Goal: Information Seeking & Learning: Learn about a topic

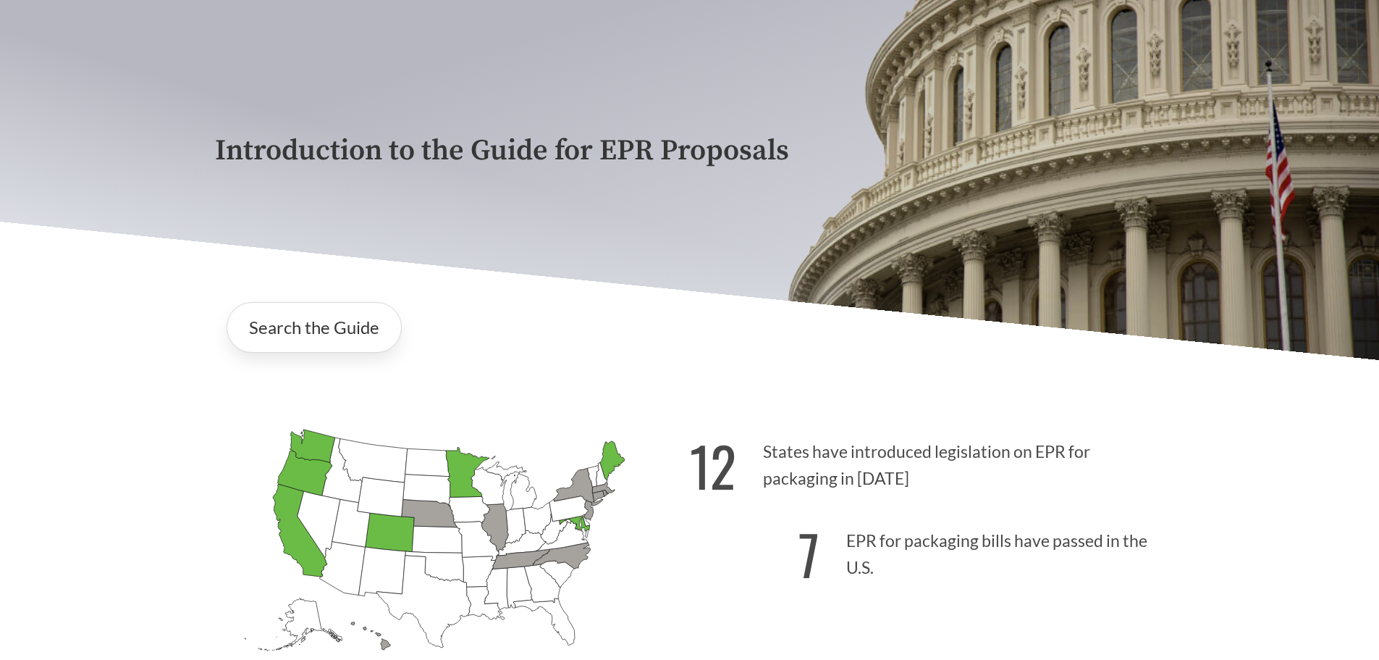
scroll to position [145, 0]
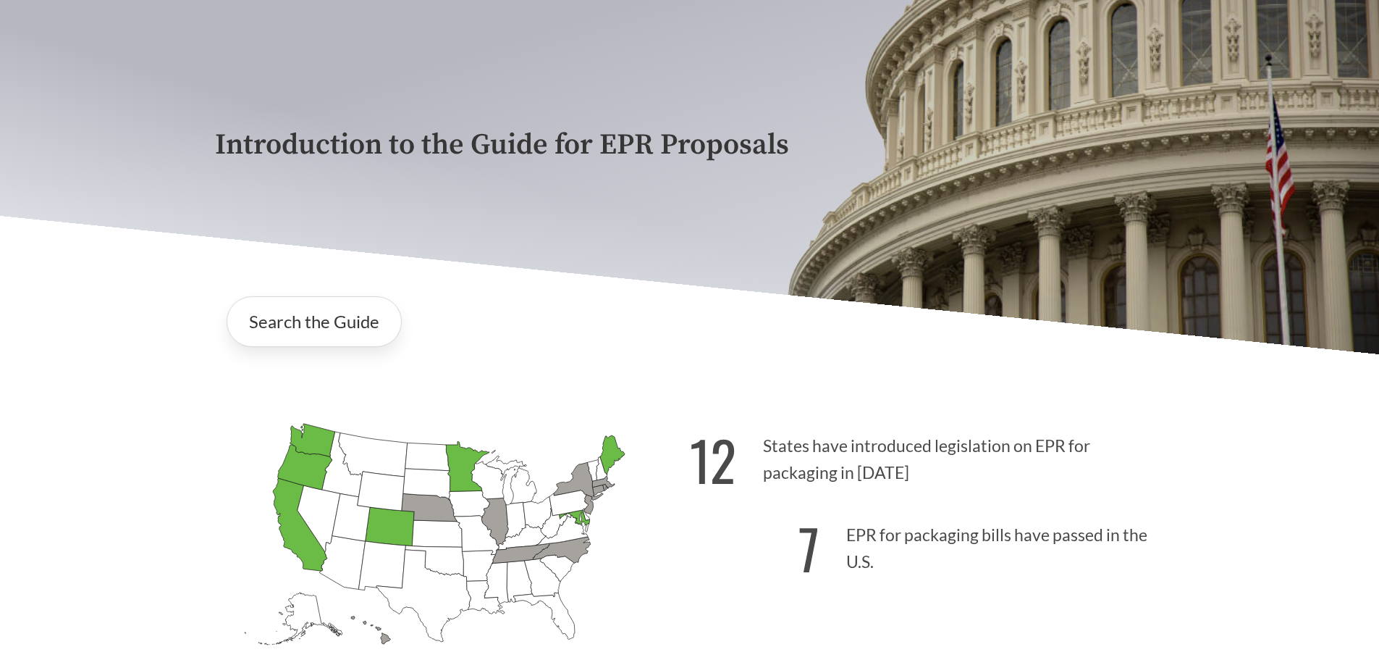
click at [292, 543] on icon "[US_STATE] Passed: 1" at bounding box center [300, 524] width 54 height 93
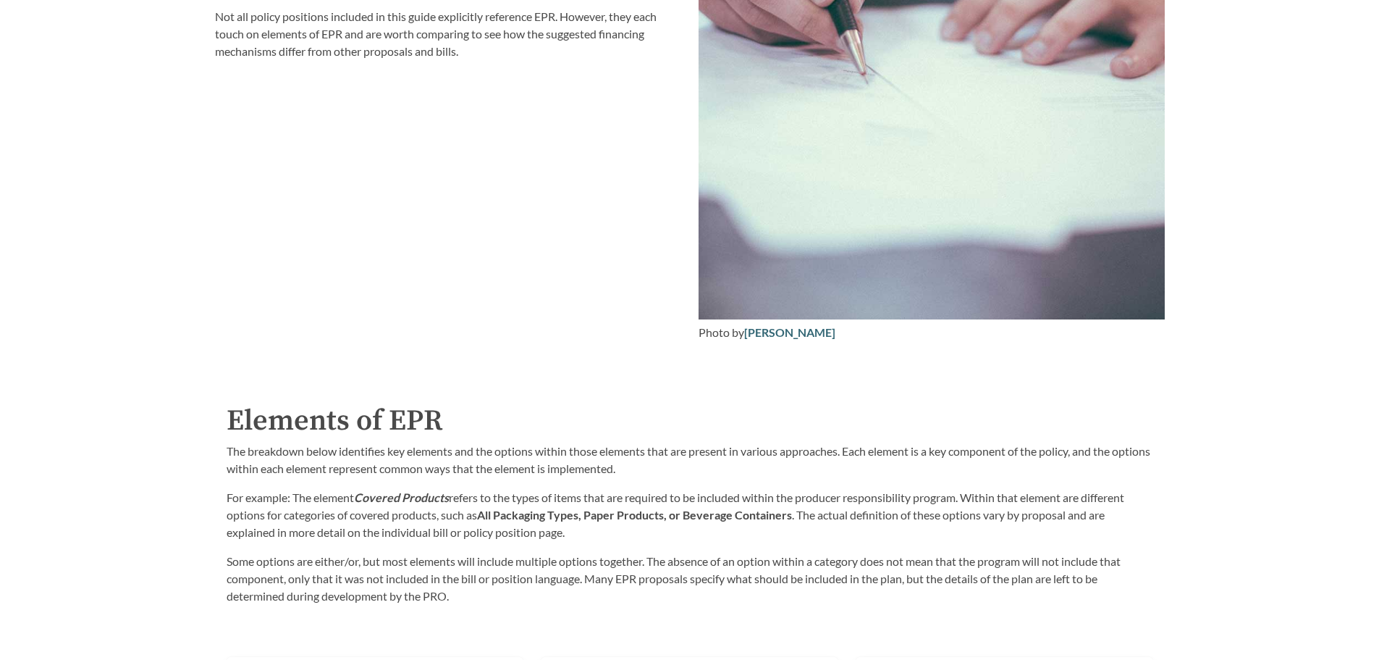
scroll to position [2245, 0]
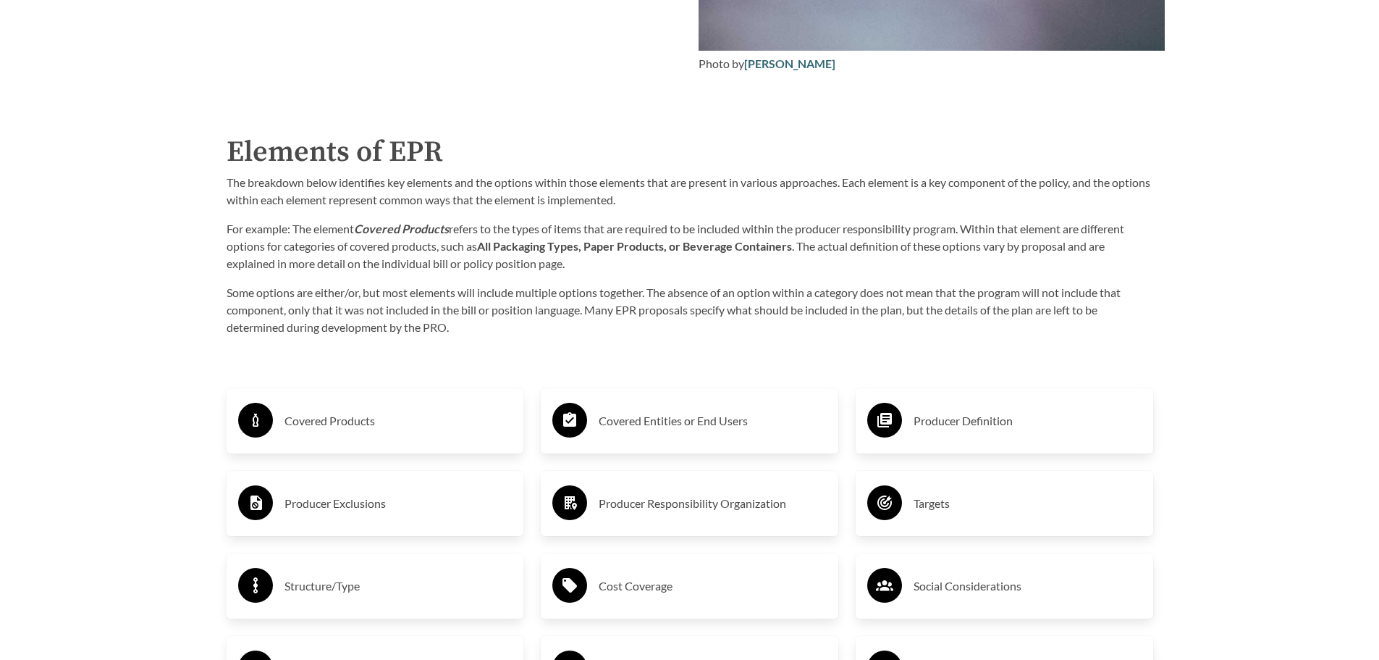
click at [384, 425] on h3 "Covered Products" at bounding box center [399, 420] width 228 height 23
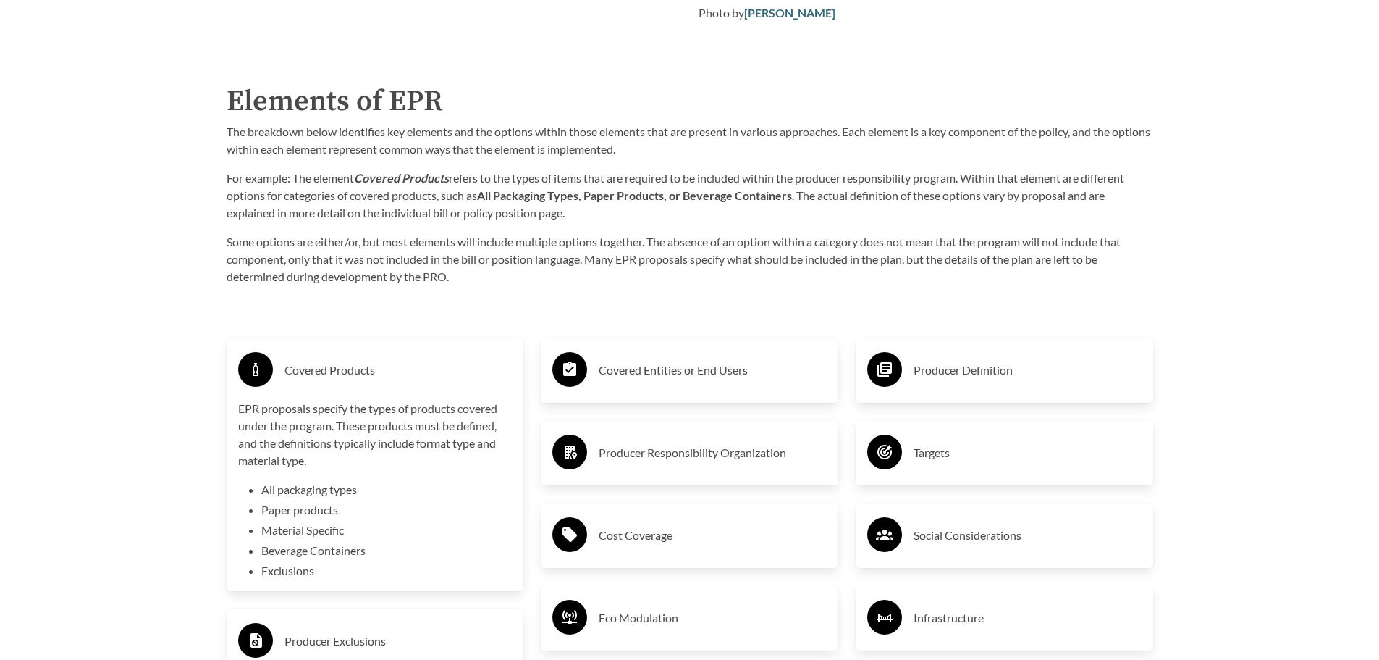
scroll to position [2317, 0]
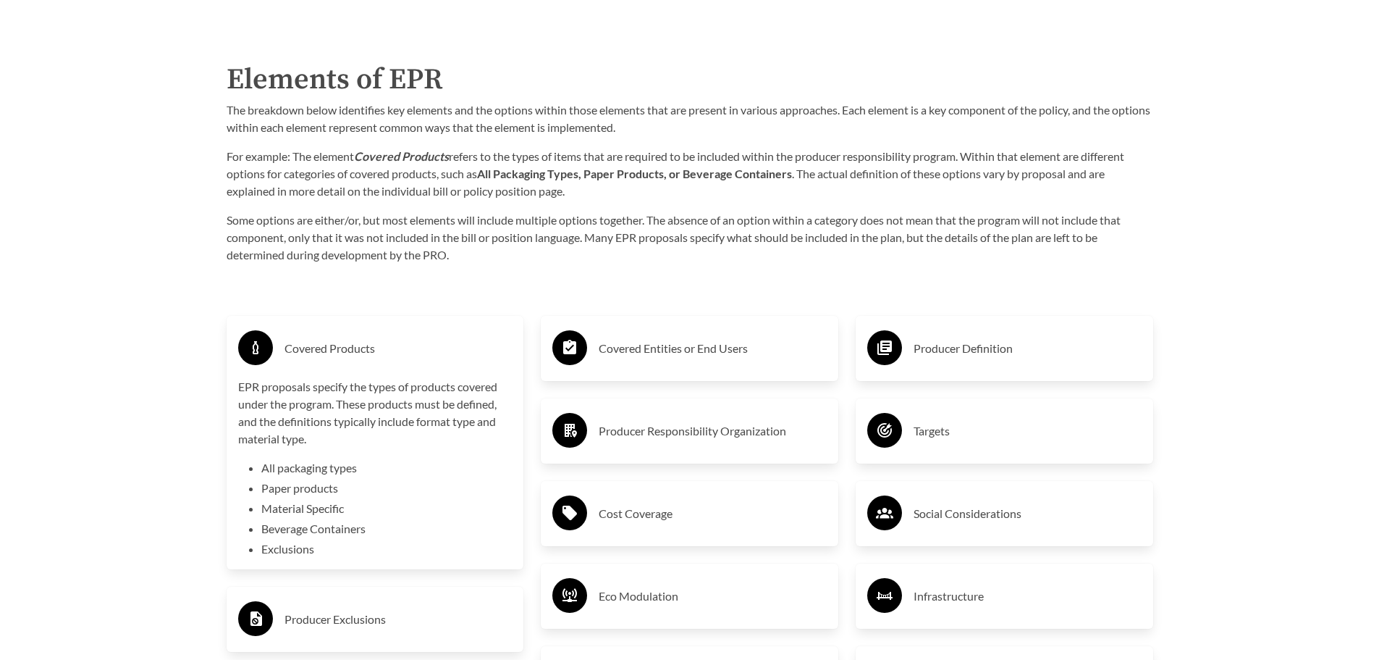
click at [980, 367] on div "Producer Definition" at bounding box center [1004, 348] width 274 height 42
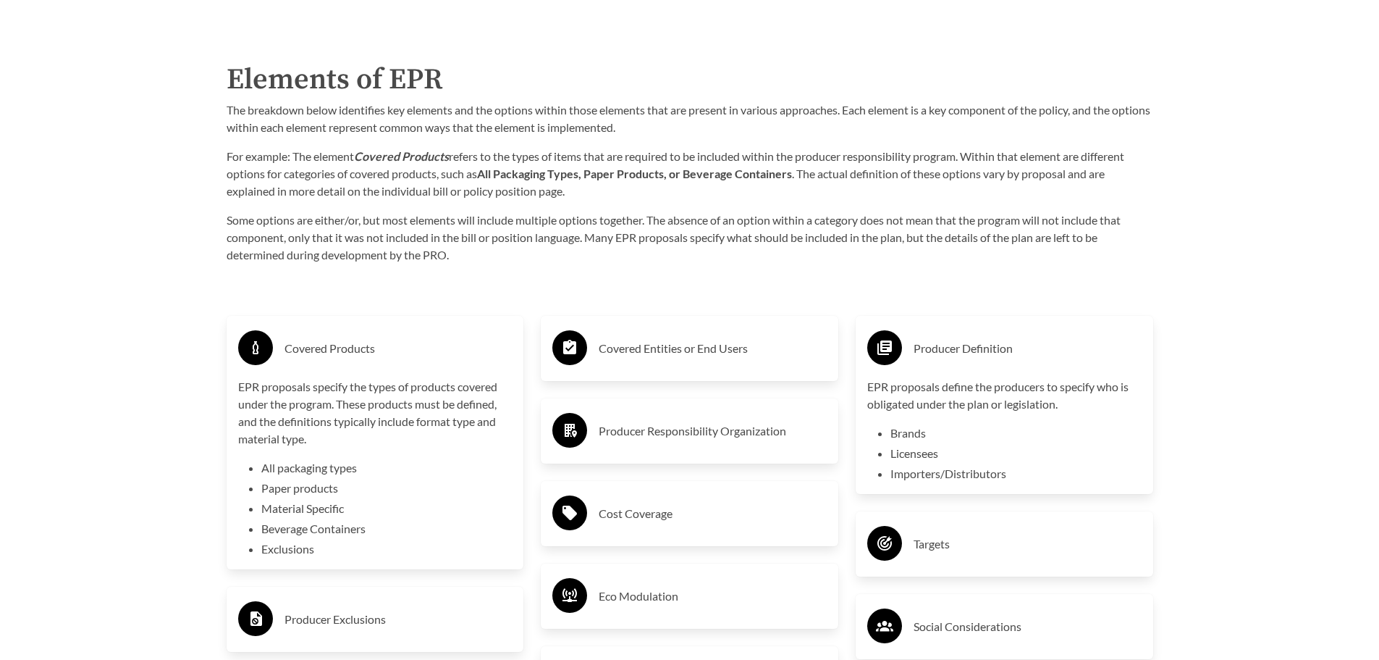
click at [775, 360] on h3 "Covered Entities or End Users" at bounding box center [713, 348] width 228 height 23
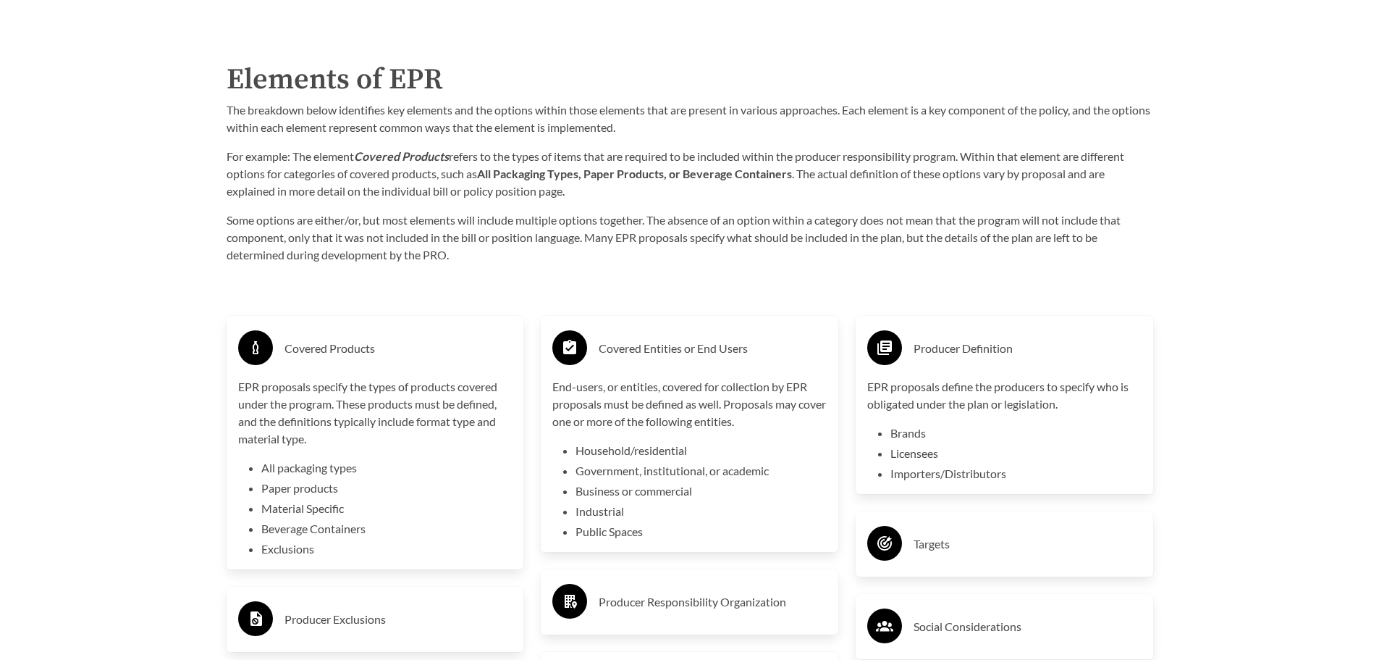
click at [775, 360] on h3 "Covered Entities or End Users" at bounding box center [713, 348] width 228 height 23
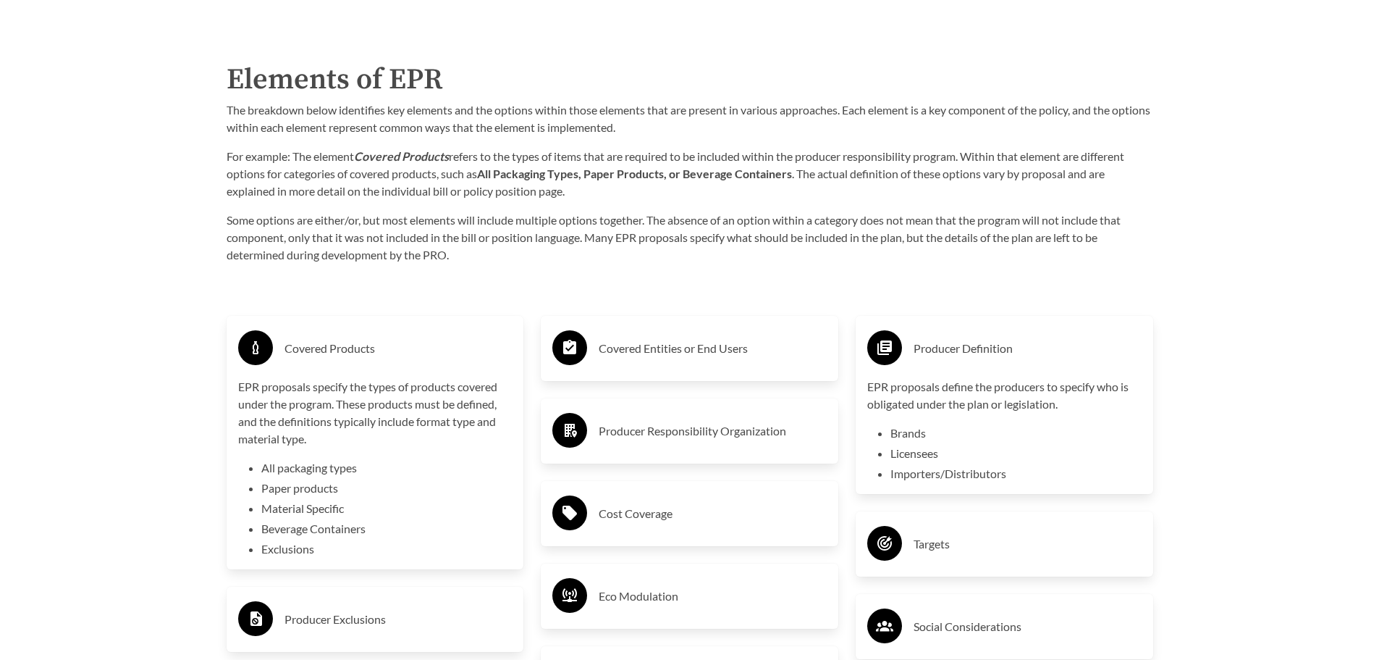
click at [775, 360] on h3 "Covered Entities or End Users" at bounding box center [713, 348] width 228 height 23
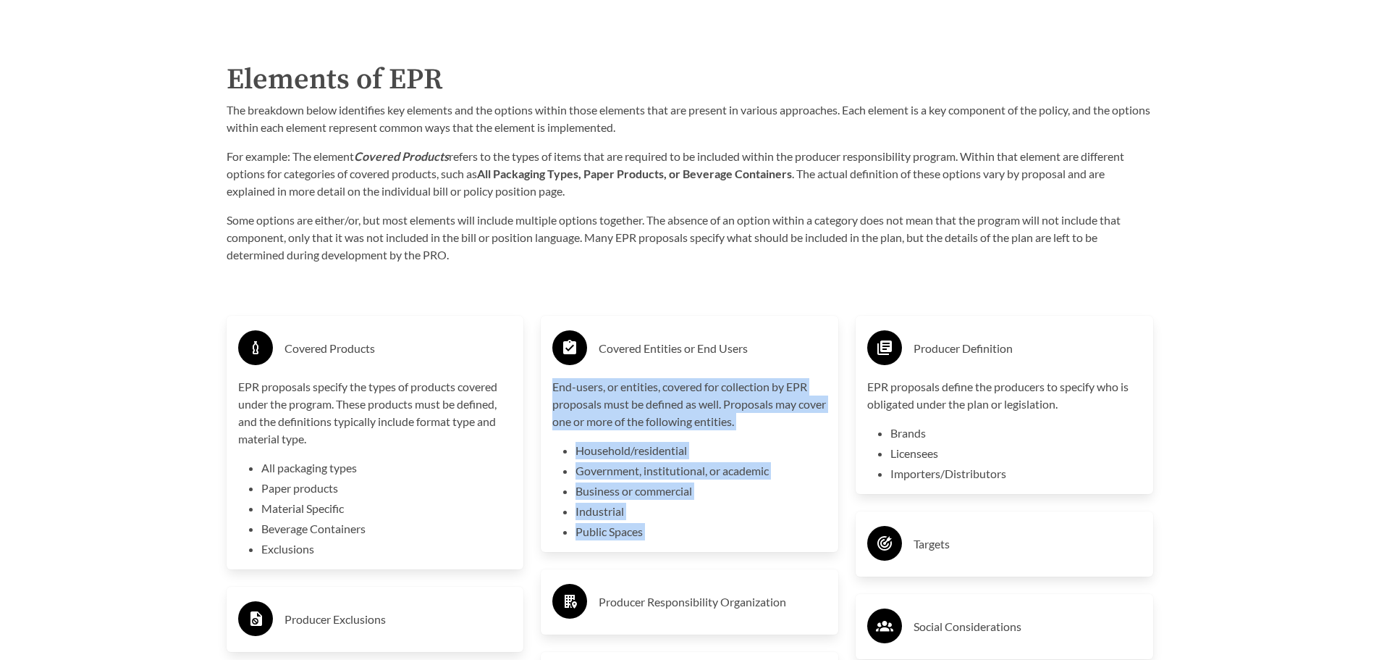
click at [775, 360] on h3 "Covered Entities or End Users" at bounding box center [713, 348] width 228 height 23
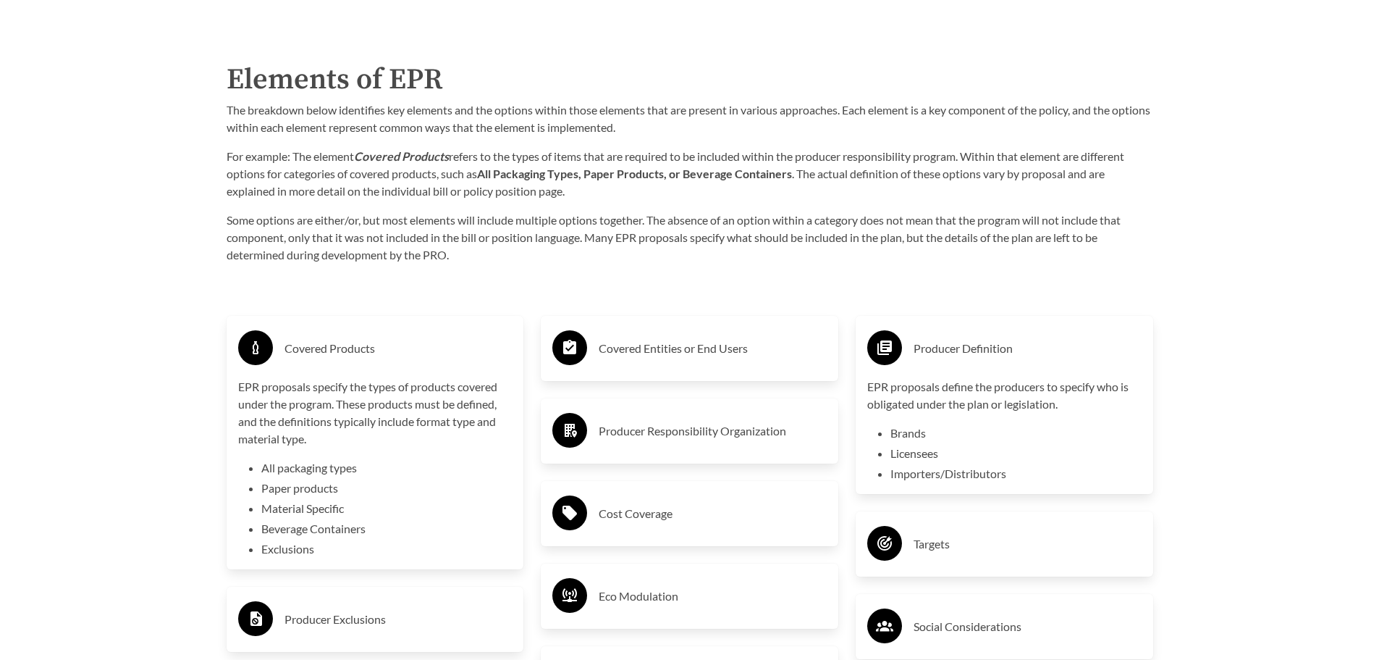
click at [757, 447] on div "Producer Responsibility Organization" at bounding box center [689, 431] width 274 height 42
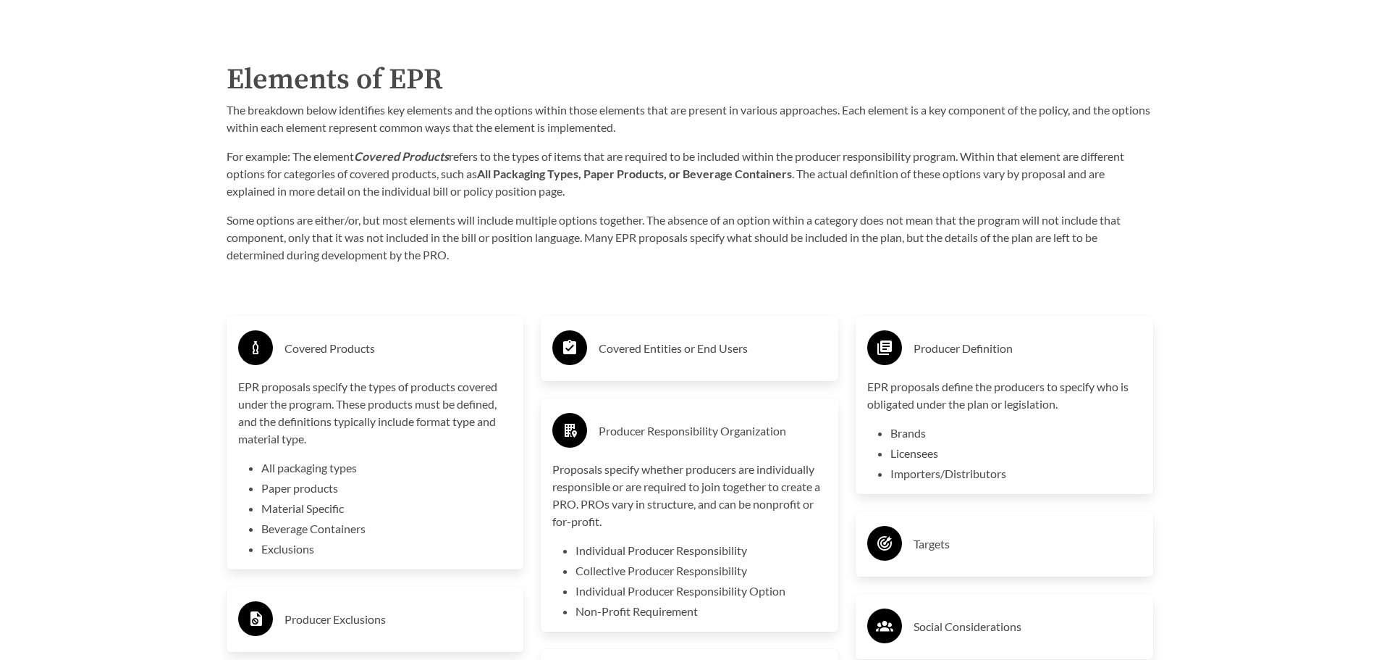
click at [757, 447] on div "Producer Responsibility Organization" at bounding box center [689, 431] width 274 height 42
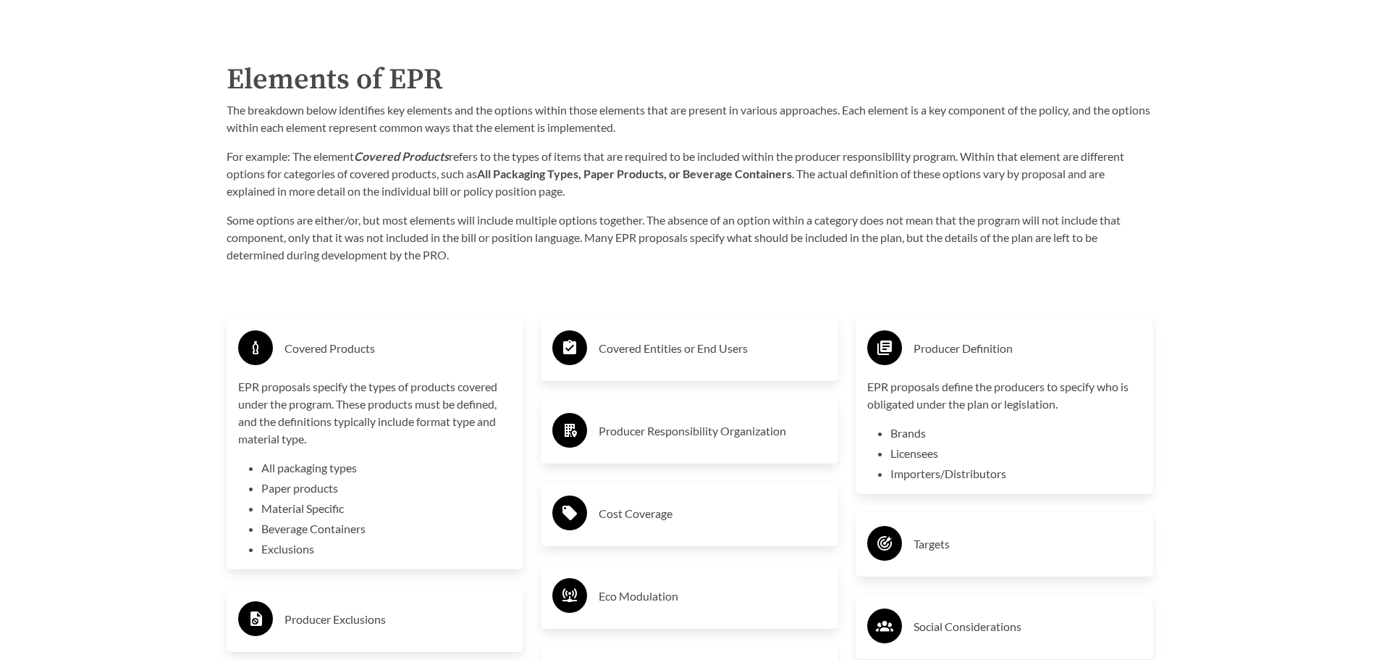
scroll to position [2389, 0]
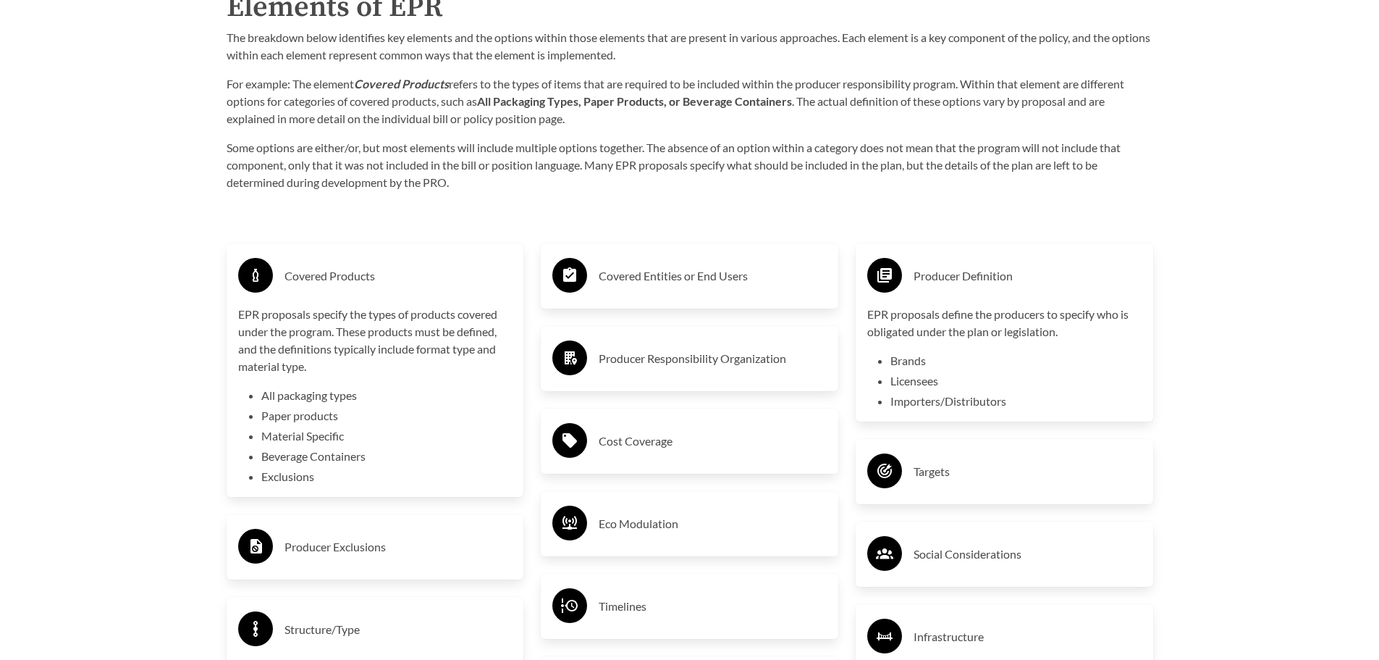
click at [744, 447] on h3 "Cost Coverage" at bounding box center [713, 440] width 228 height 23
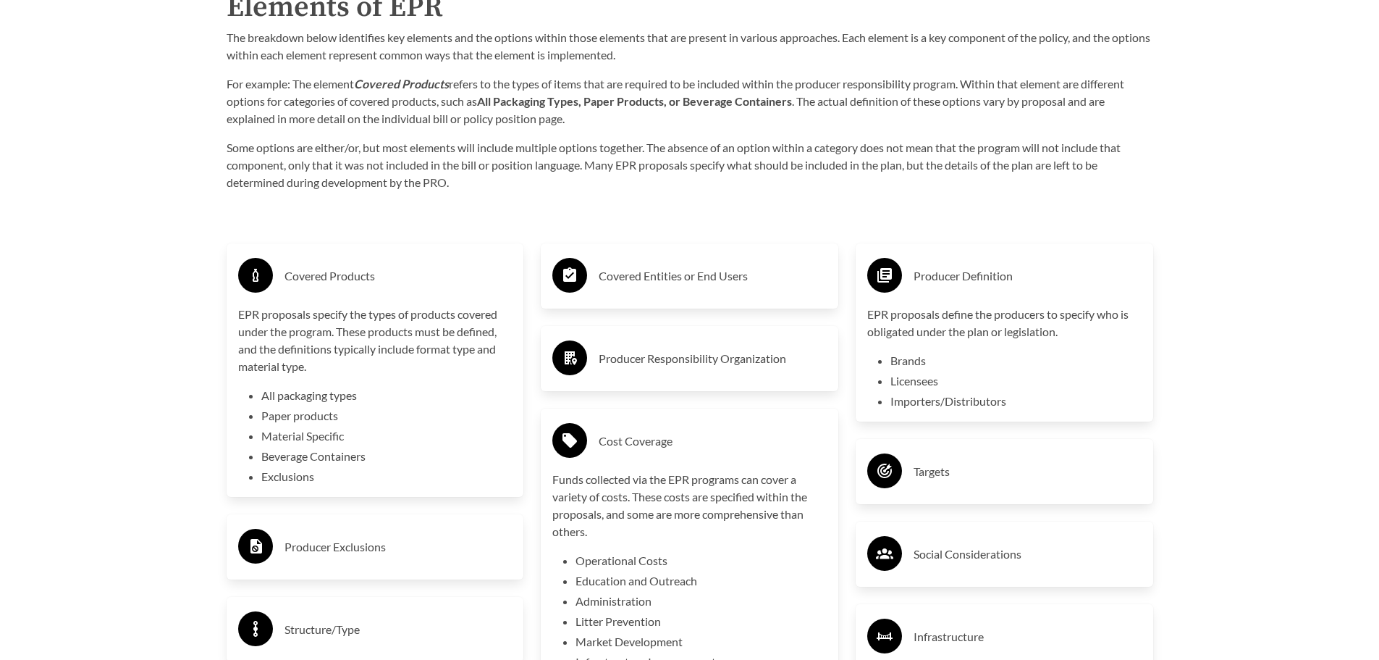
click at [744, 445] on h3 "Cost Coverage" at bounding box center [713, 440] width 228 height 23
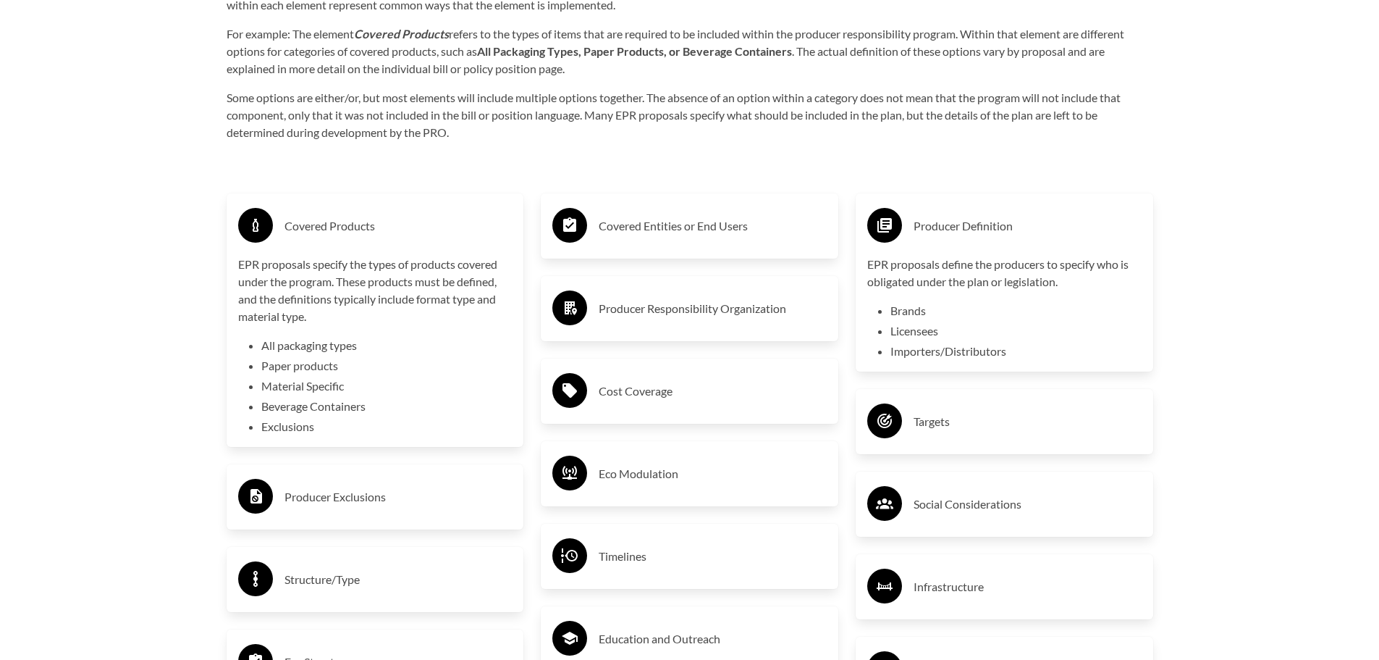
scroll to position [2462, 0]
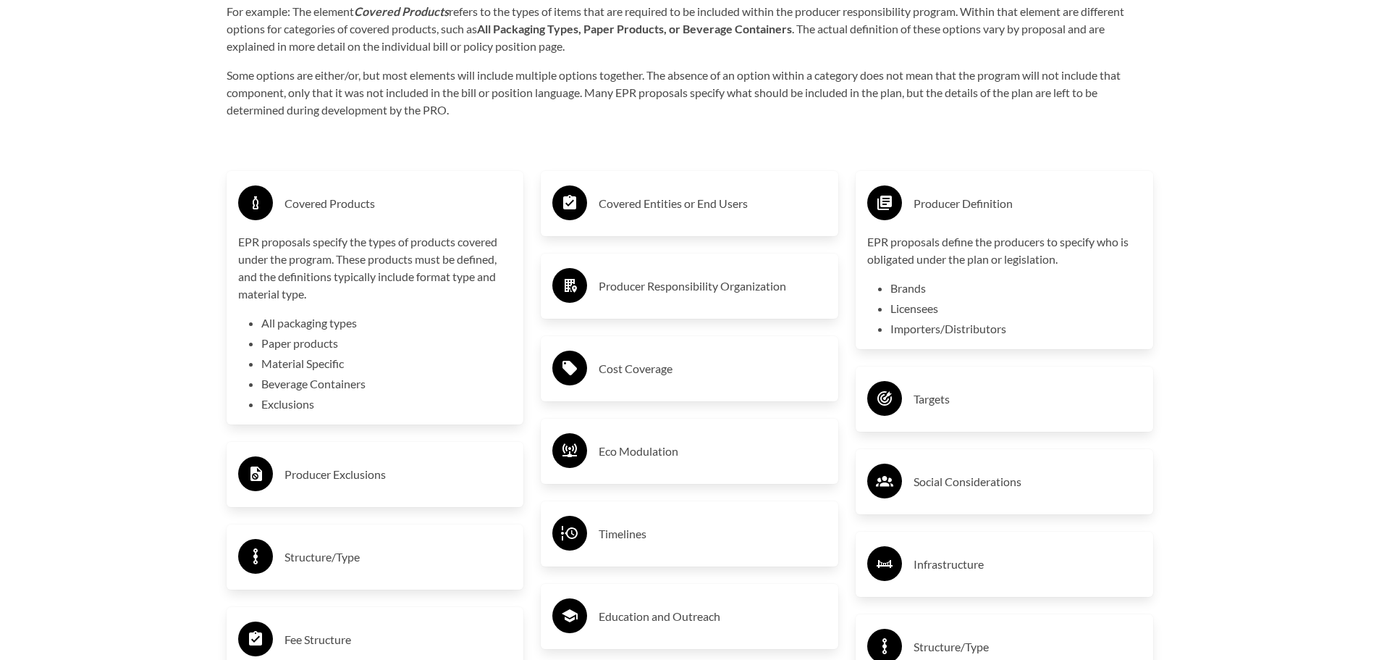
click at [358, 459] on div "Producer Exclusions" at bounding box center [375, 474] width 274 height 42
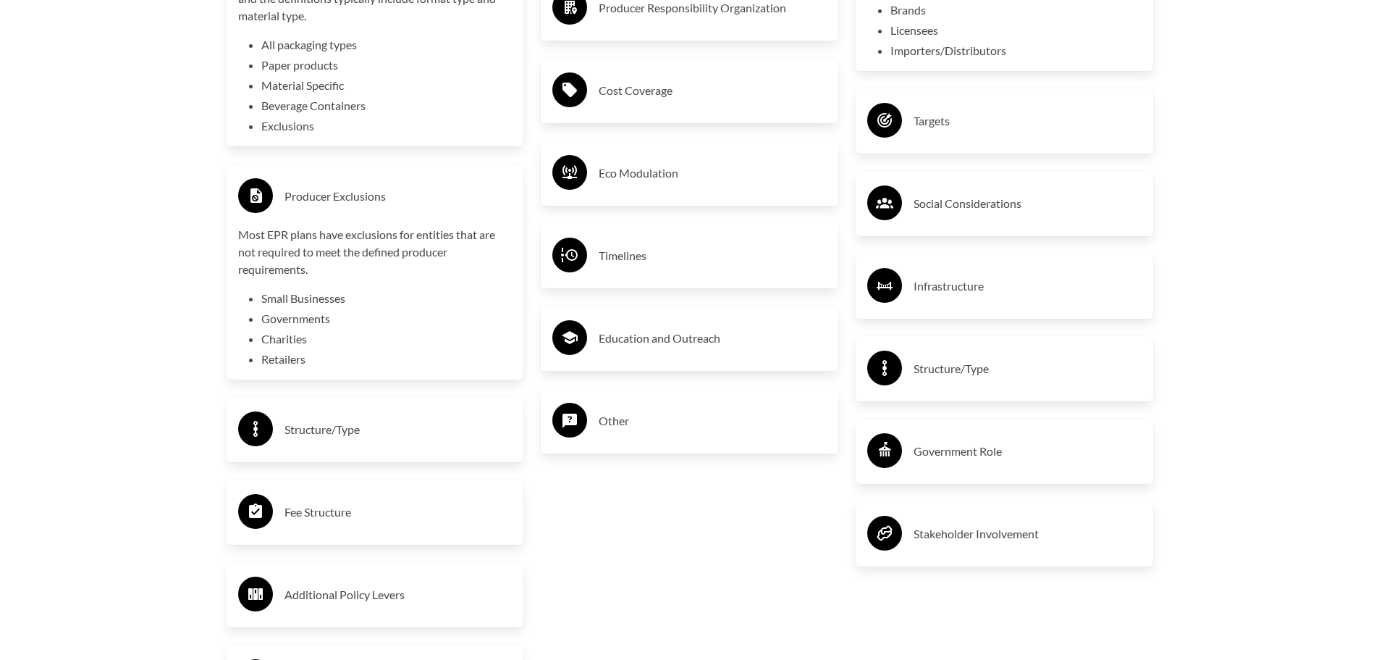
scroll to position [2751, 0]
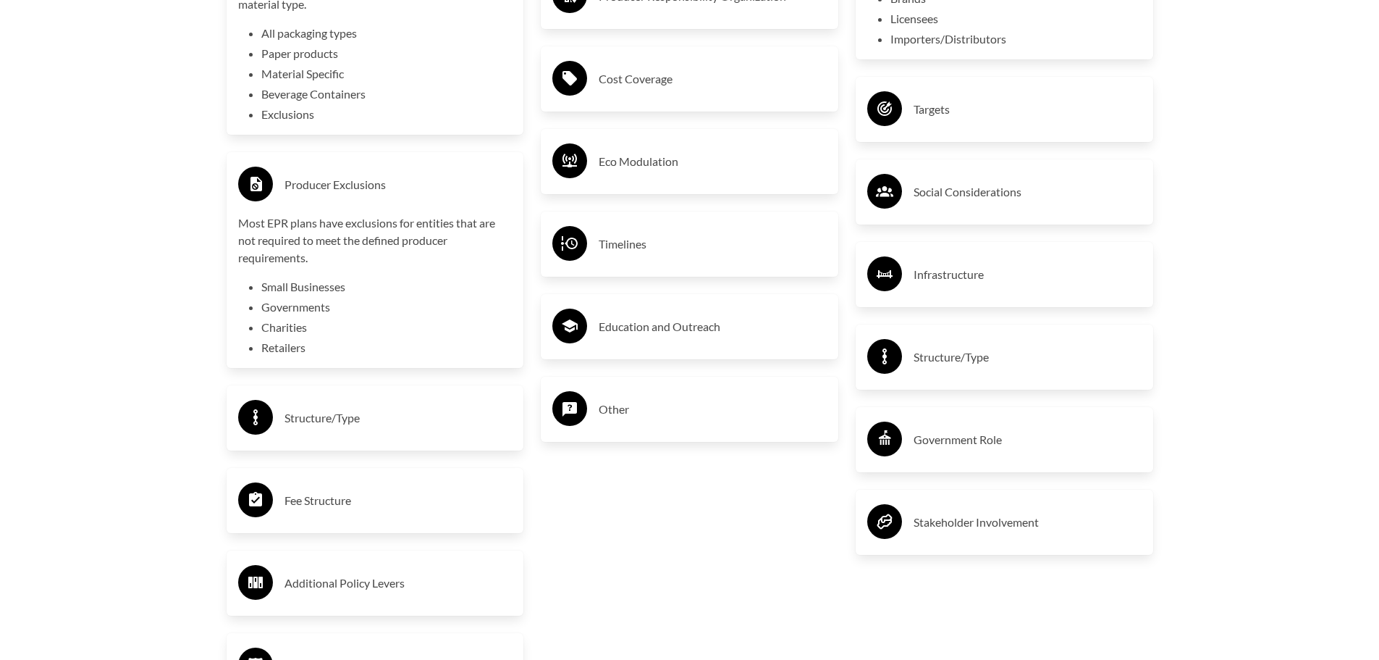
click at [349, 517] on div "Fee Structure" at bounding box center [375, 500] width 274 height 42
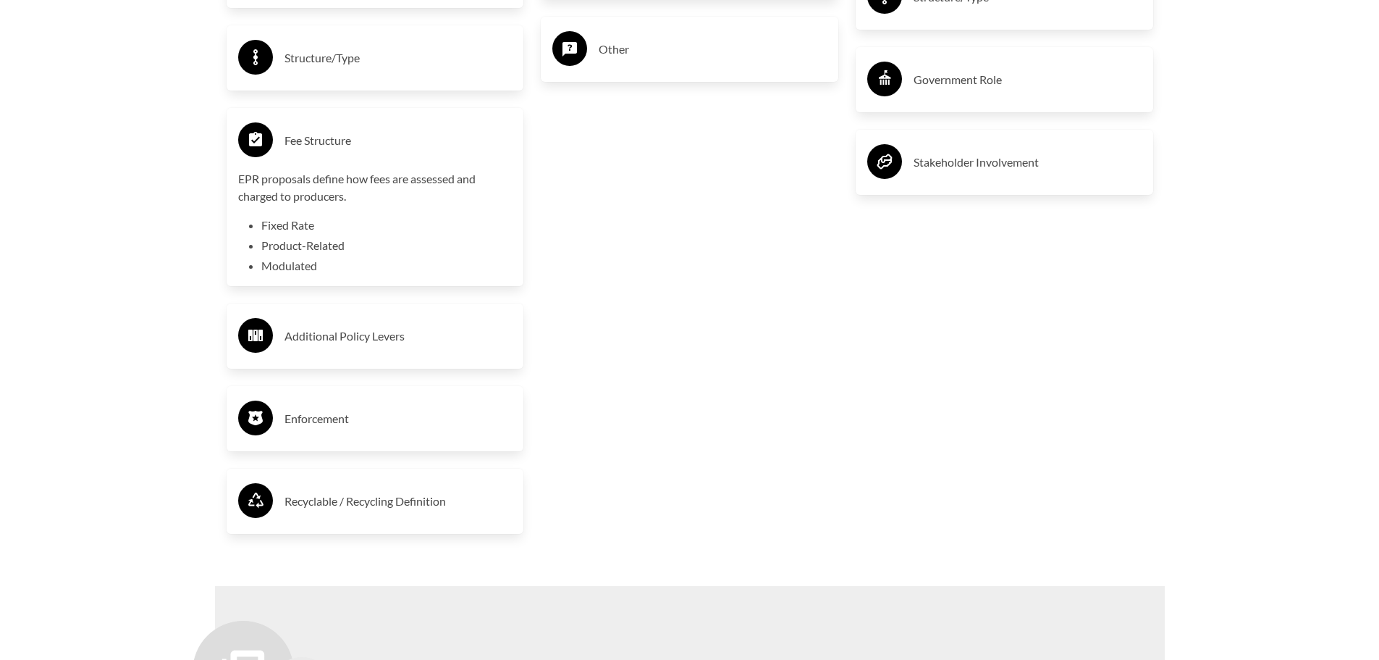
scroll to position [3113, 0]
click at [379, 411] on h3 "Enforcement" at bounding box center [399, 416] width 228 height 23
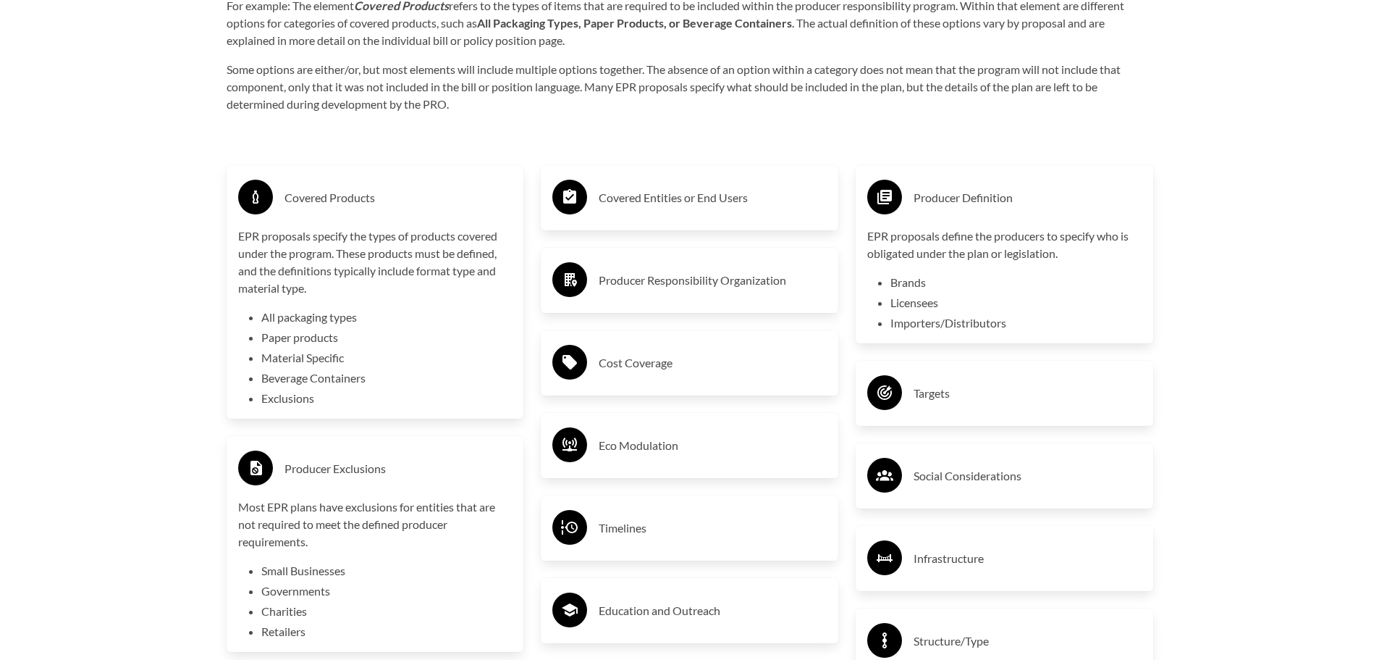
scroll to position [2534, 0]
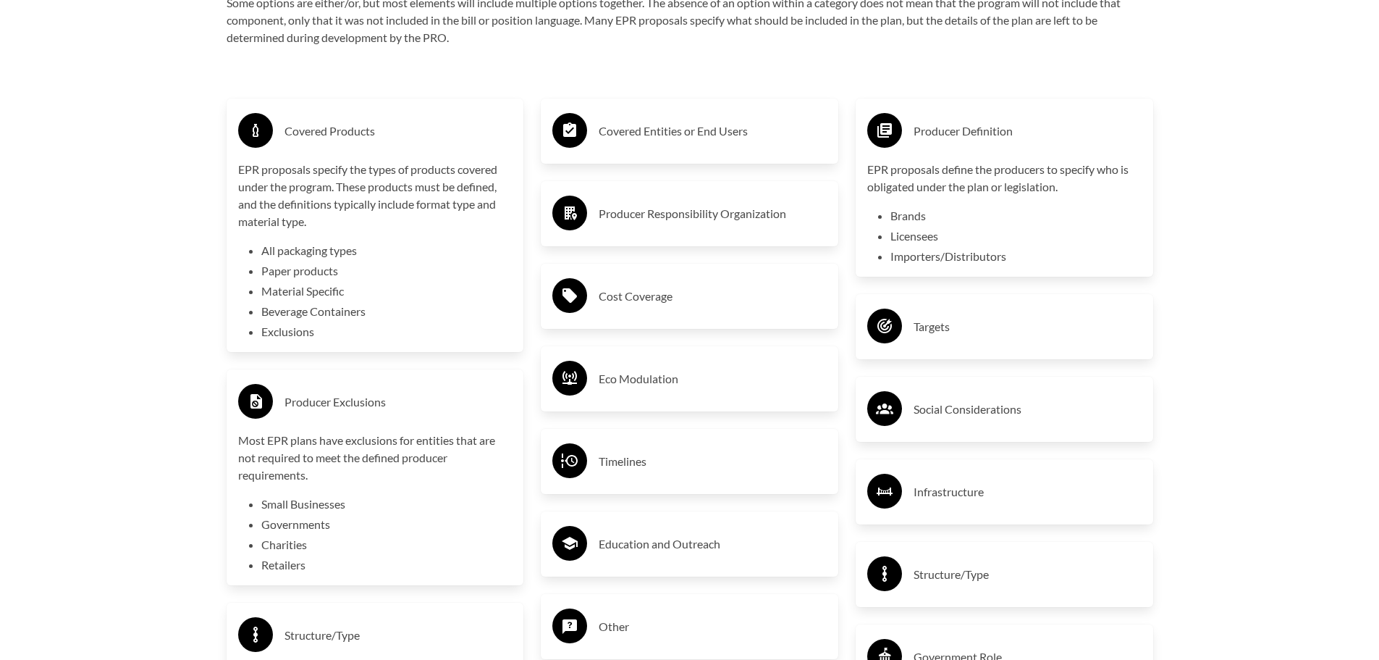
click at [729, 473] on h3 "Timelines" at bounding box center [713, 461] width 228 height 23
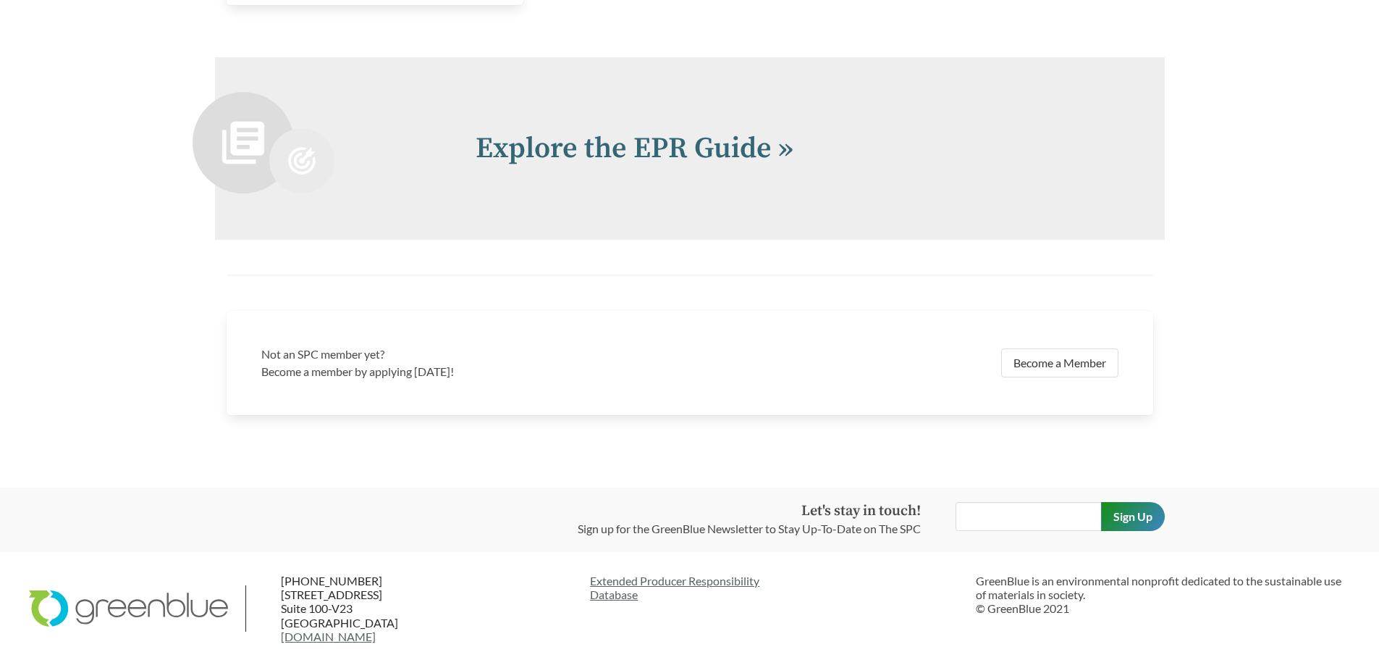
scroll to position [3740, 0]
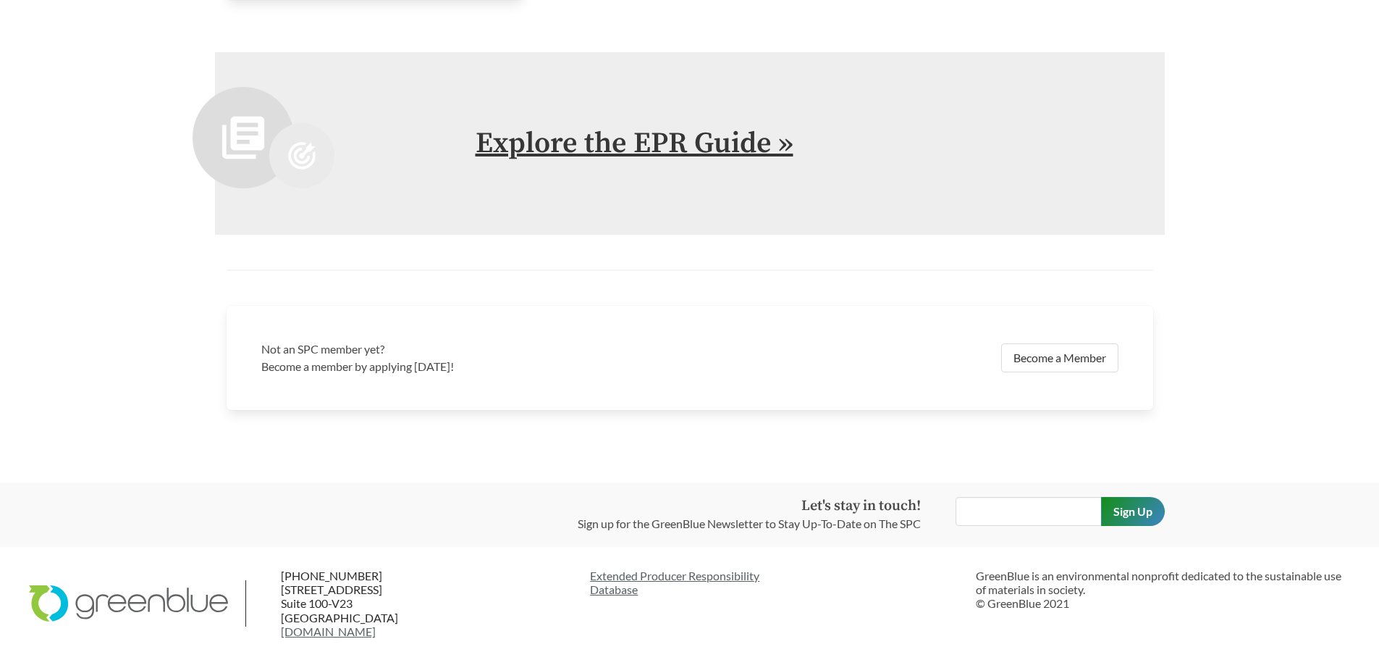
click at [655, 134] on link "Explore the EPR Guide »" at bounding box center [635, 143] width 318 height 36
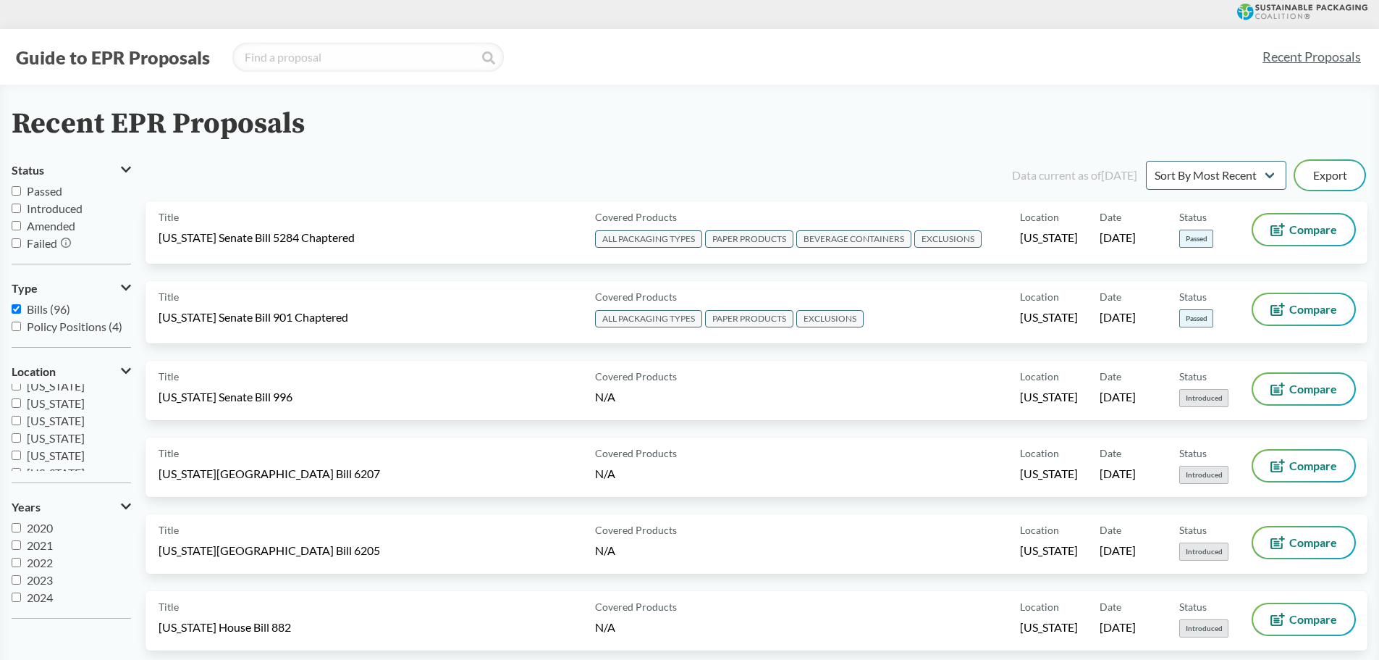
scroll to position [242, 0]
click at [64, 413] on span "[US_STATE]" at bounding box center [56, 411] width 58 height 14
click at [21, 413] on input "[US_STATE]" at bounding box center [16, 410] width 9 height 9
checkbox input "true"
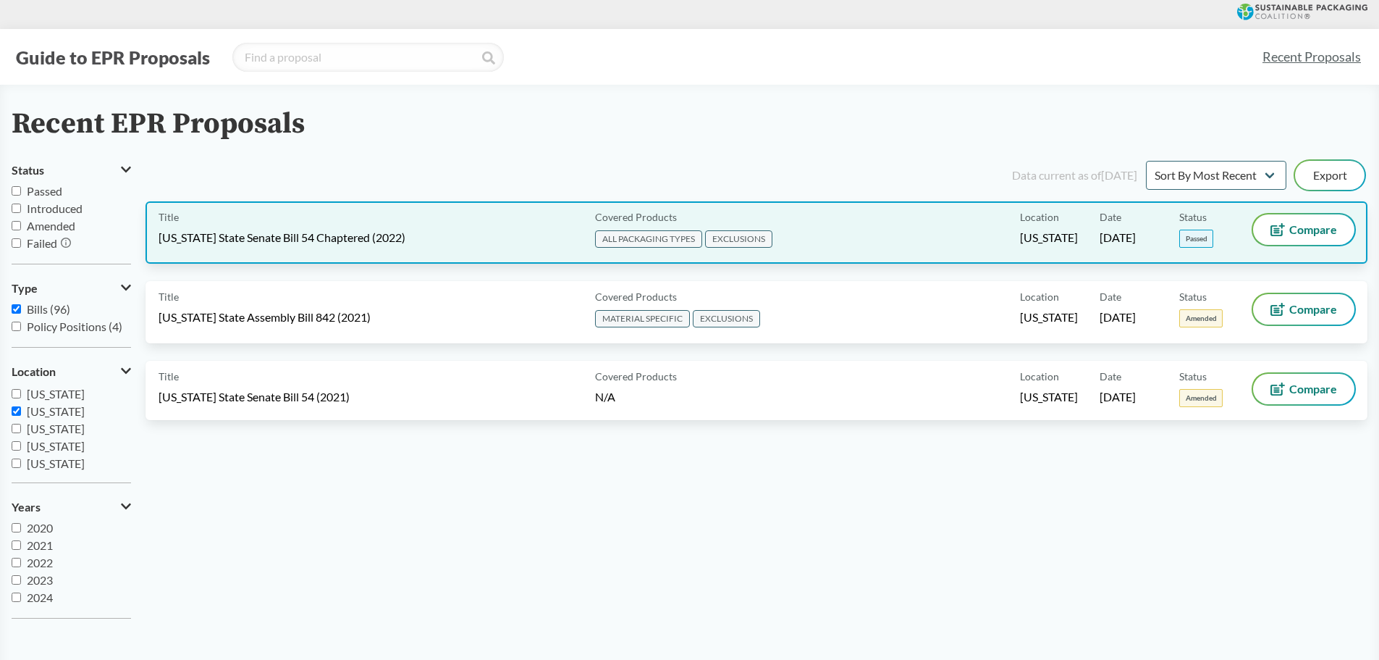
click at [284, 243] on span "[US_STATE] State Senate Bill 54 Chaptered (2022)" at bounding box center [282, 238] width 247 height 16
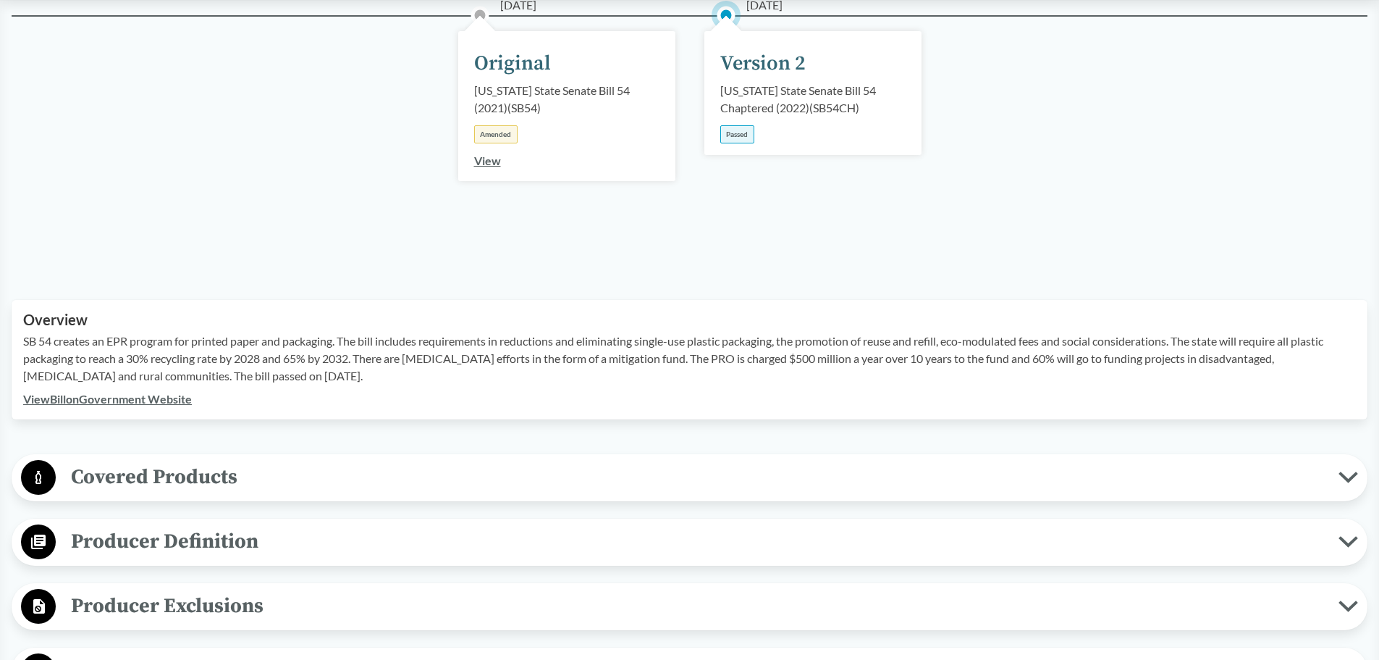
scroll to position [290, 0]
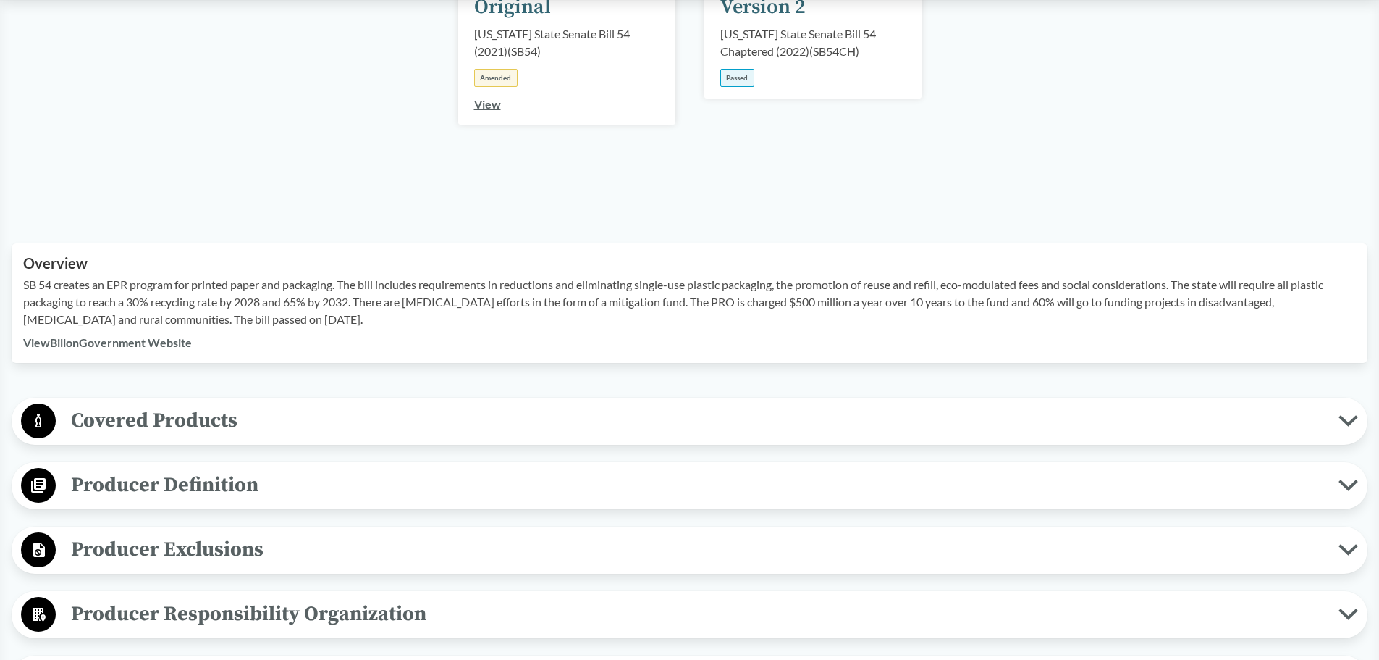
click at [199, 416] on span "Covered Products" at bounding box center [697, 420] width 1283 height 33
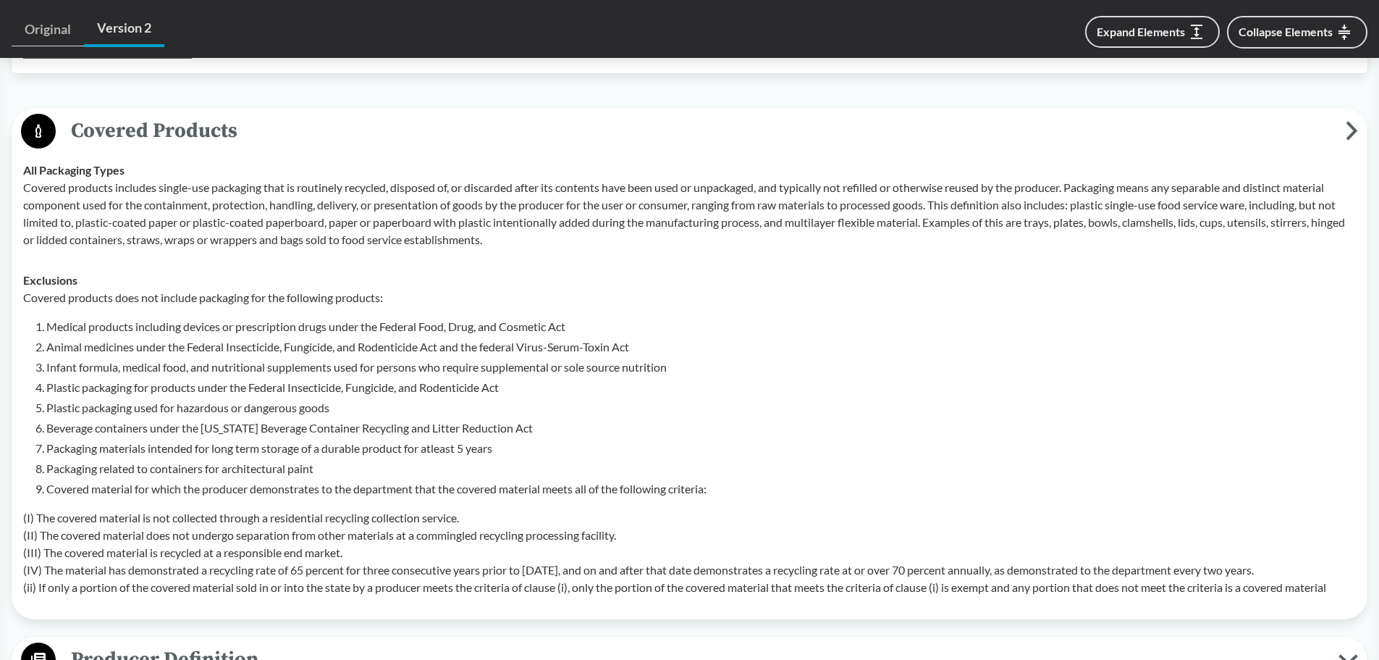
scroll to position [724, 0]
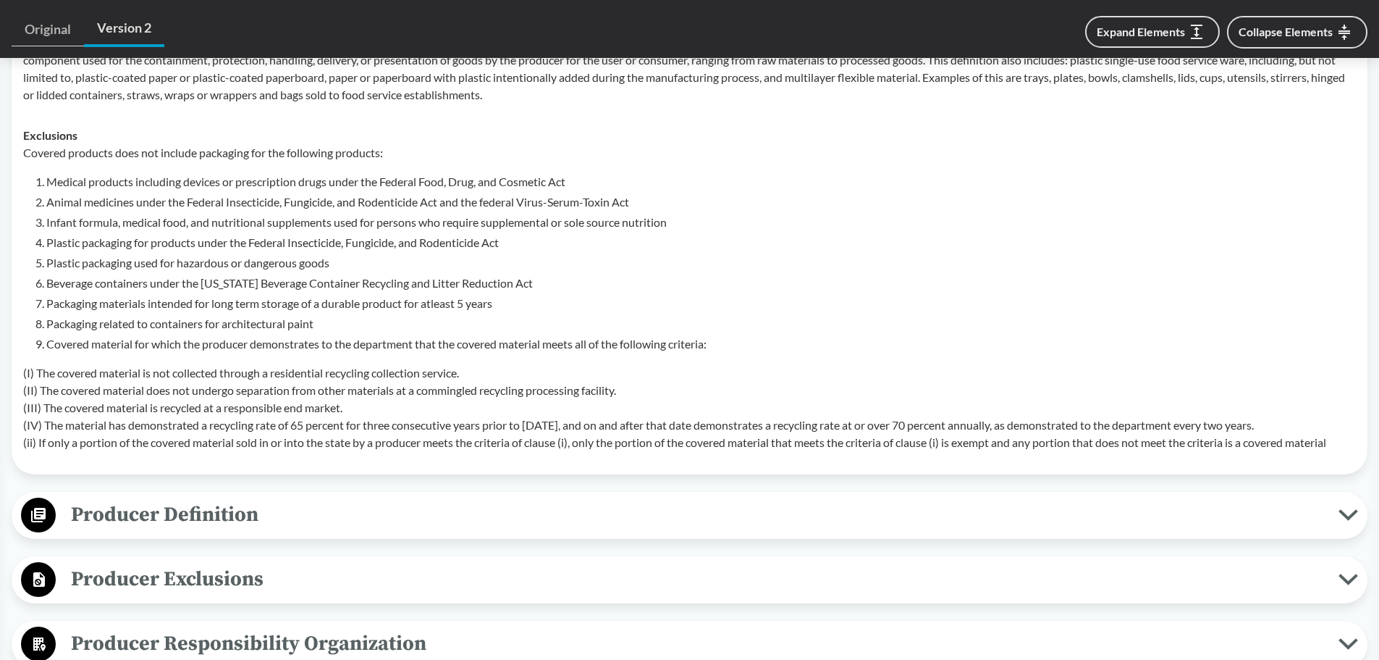
click at [143, 497] on button "Producer Definition" at bounding box center [690, 515] width 1346 height 37
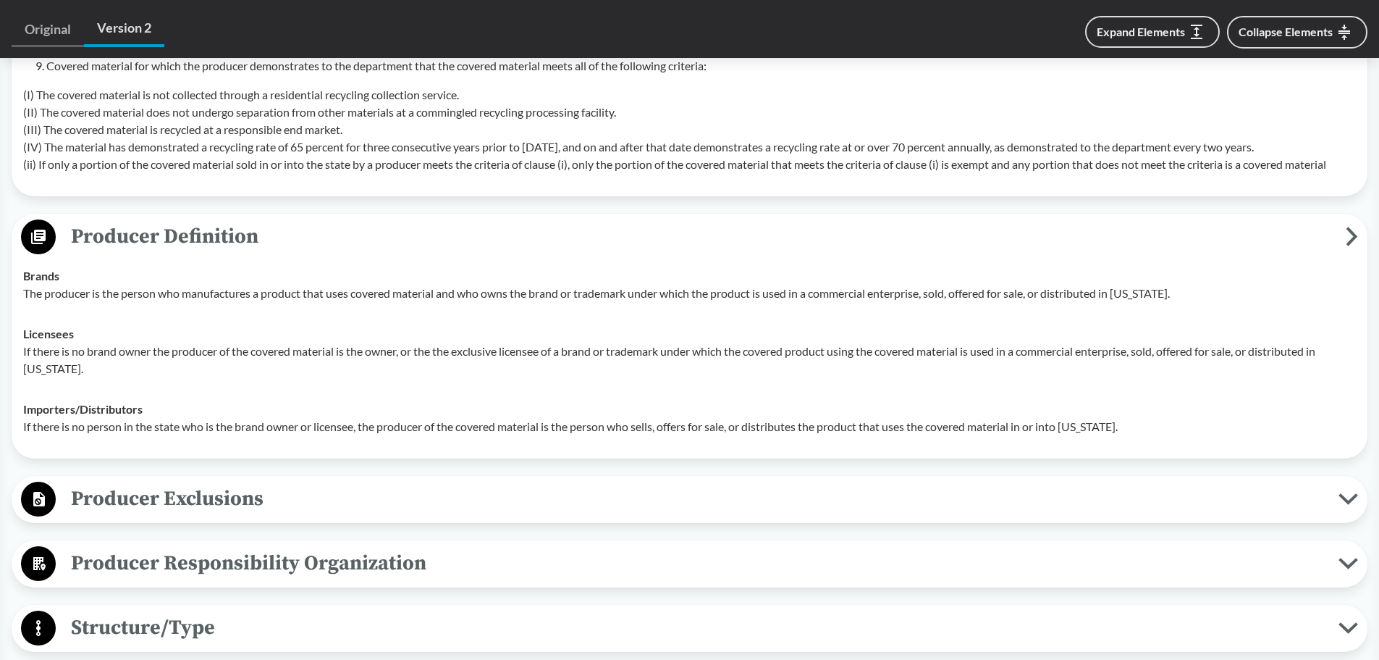
scroll to position [1014, 0]
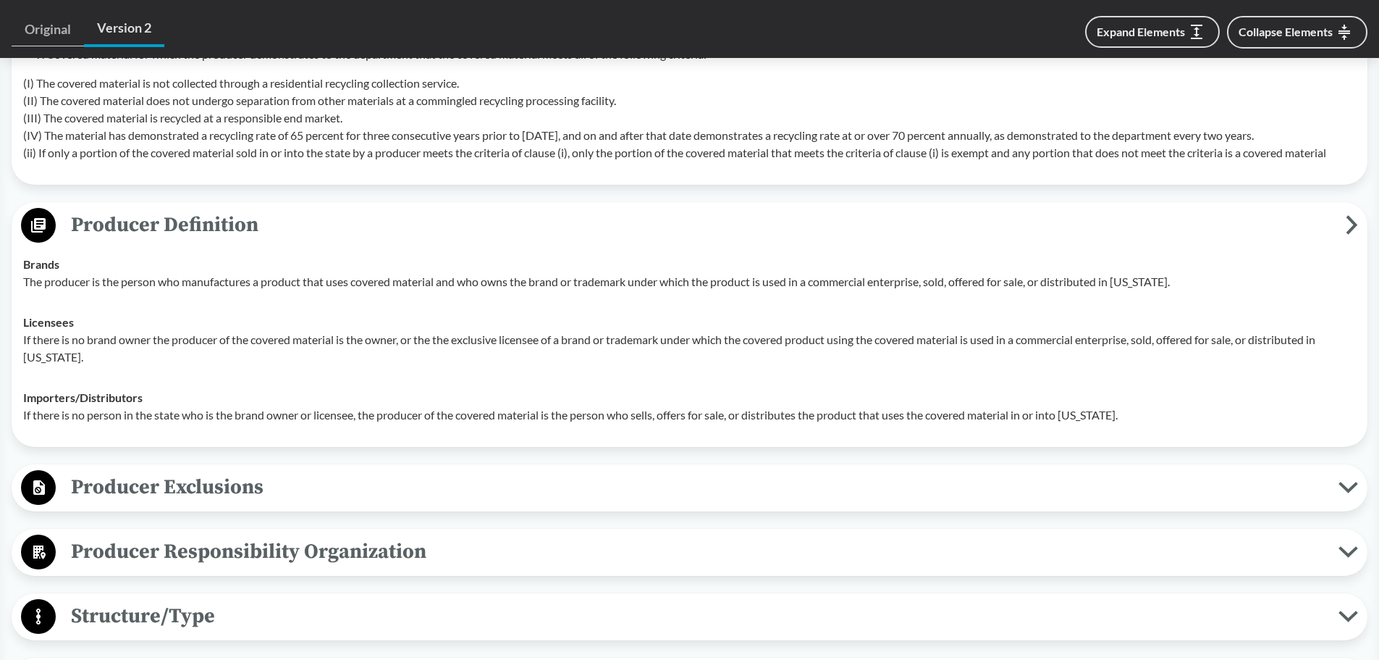
click at [144, 485] on span "Producer Exclusions" at bounding box center [697, 487] width 1283 height 33
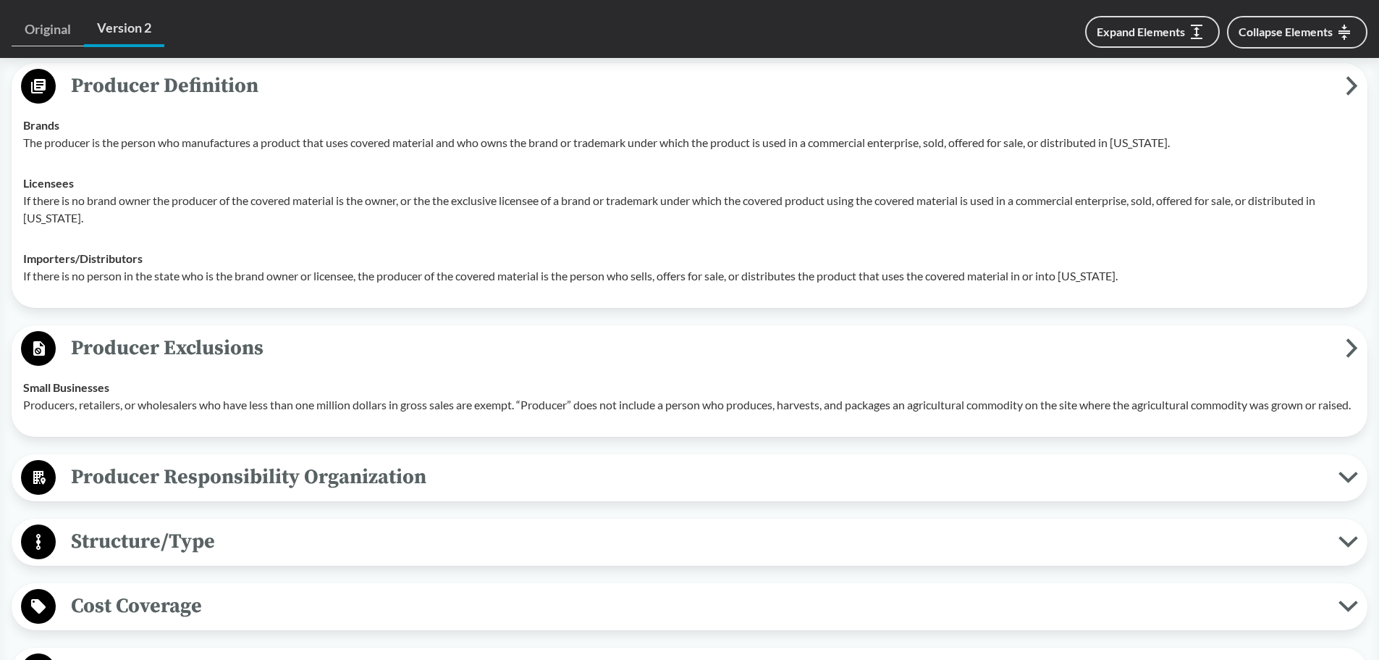
scroll to position [1158, 0]
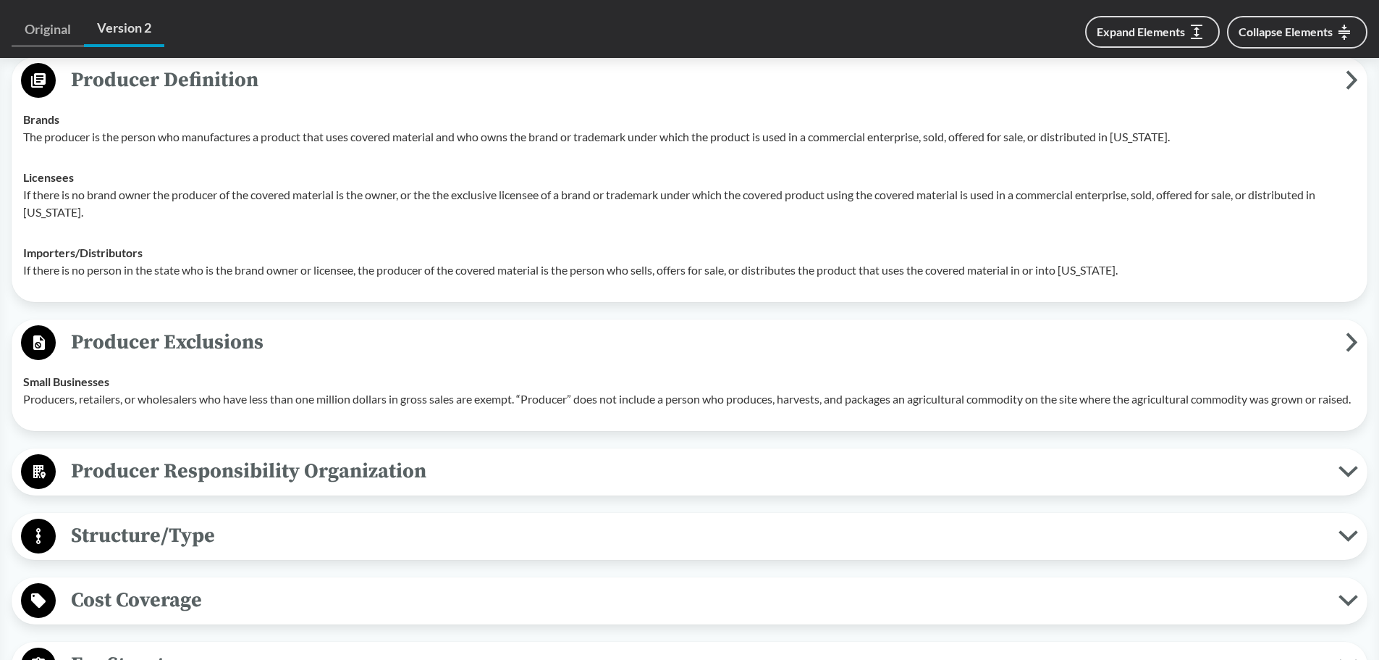
click at [146, 480] on span "Producer Responsibility Organization" at bounding box center [697, 471] width 1283 height 33
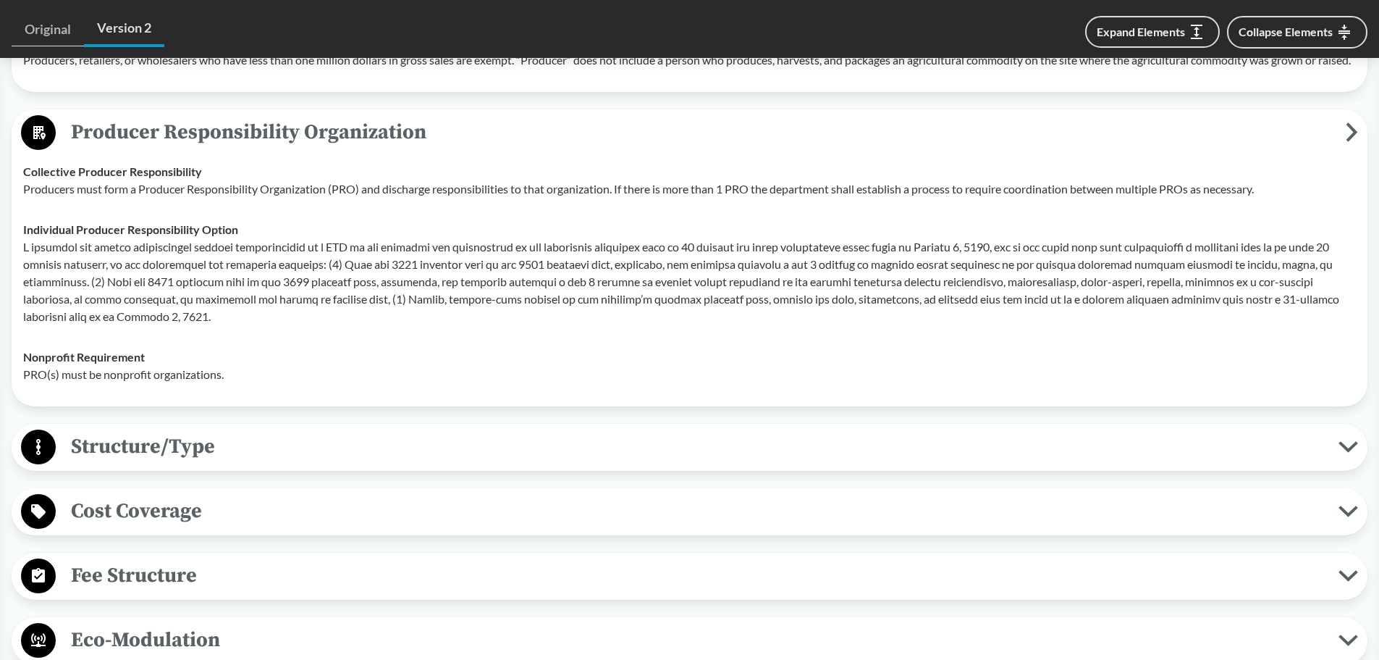
scroll to position [1520, 0]
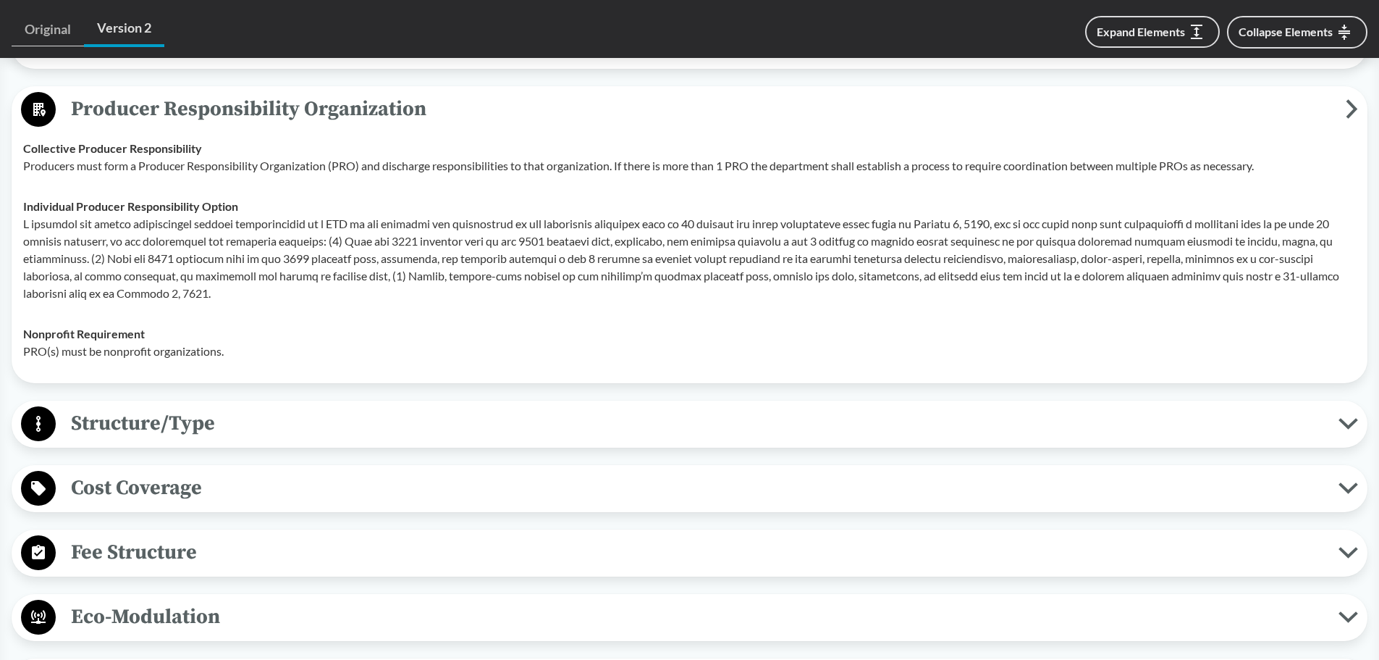
click at [130, 499] on span "Cost Coverage" at bounding box center [697, 487] width 1283 height 33
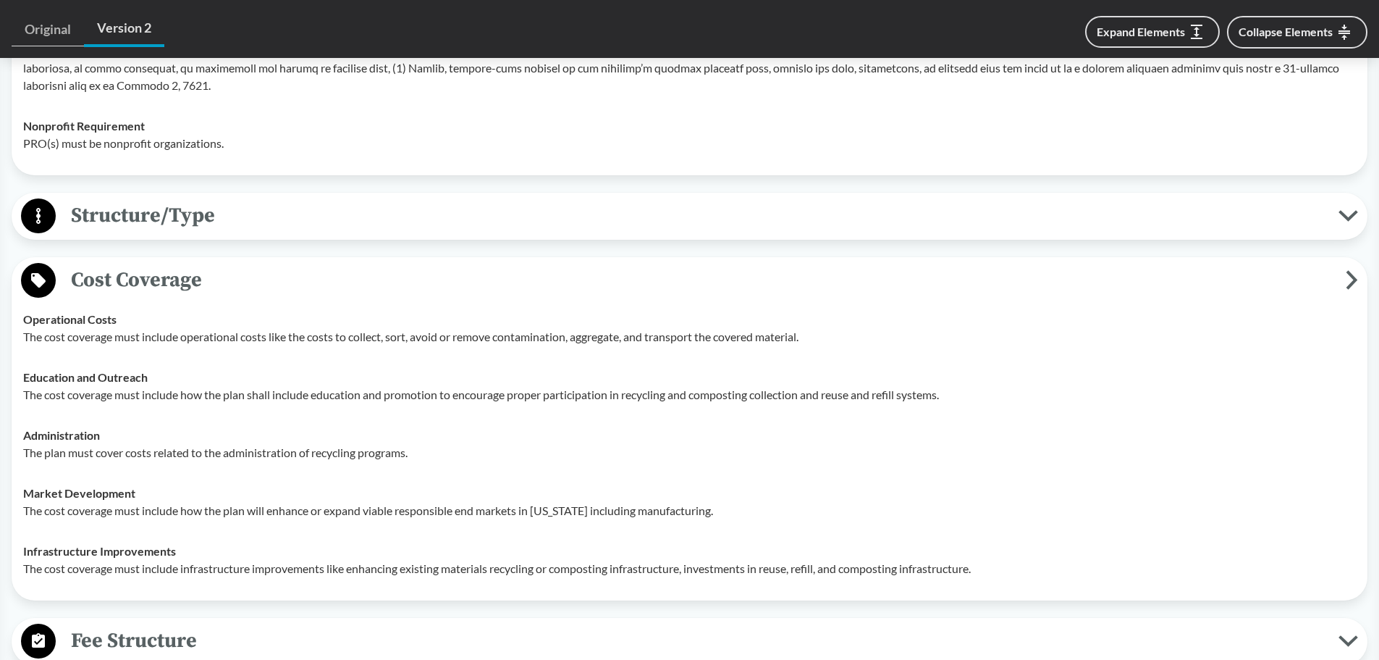
scroll to position [1810, 0]
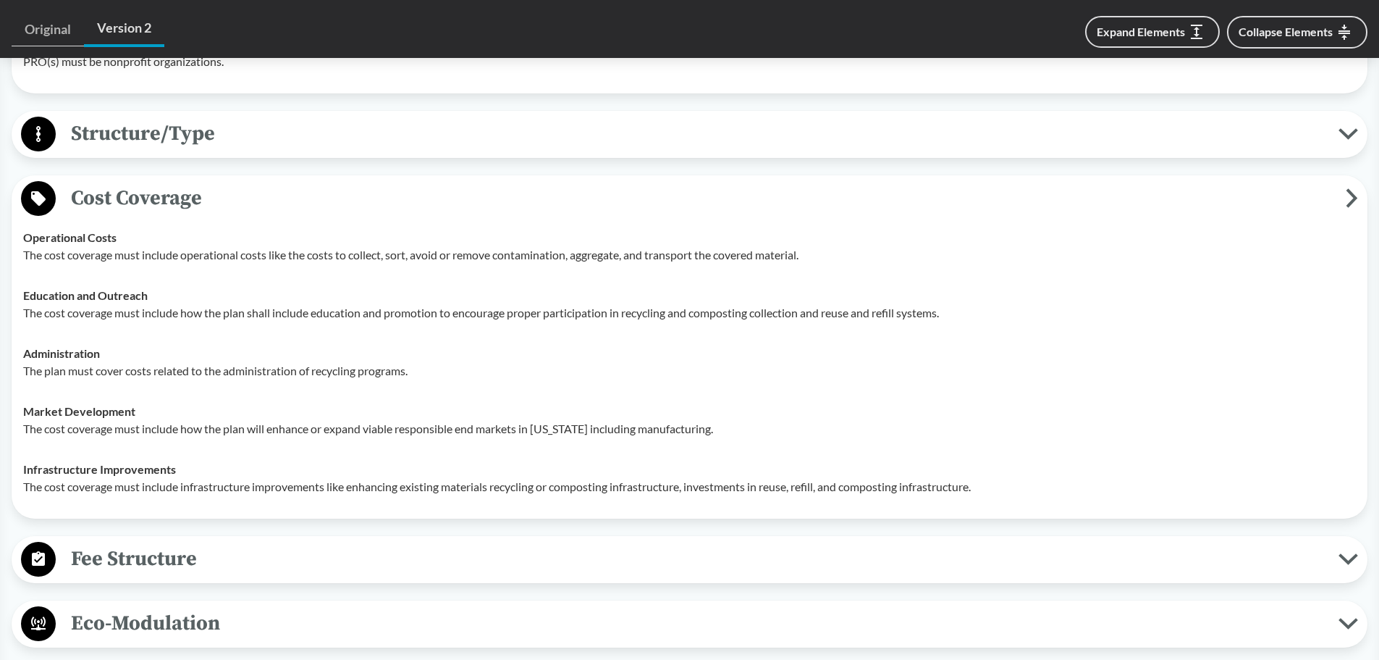
click at [148, 575] on span "Fee Structure" at bounding box center [697, 558] width 1283 height 33
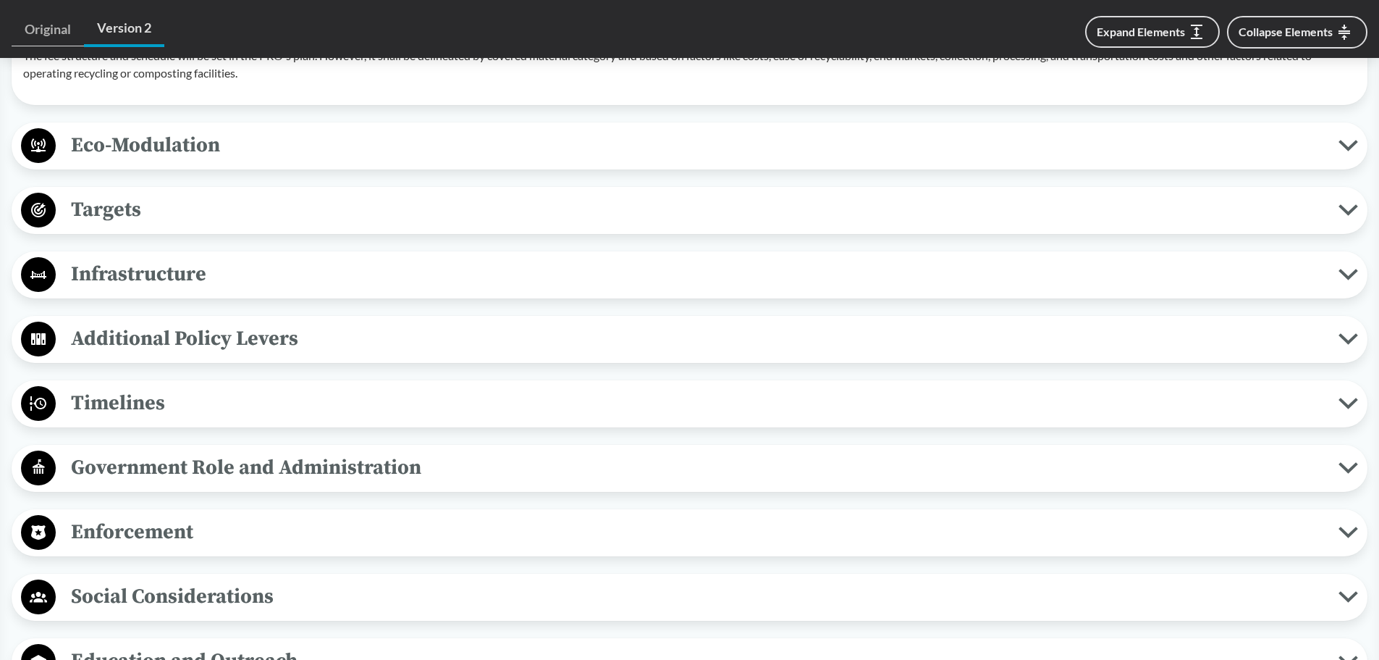
scroll to position [2389, 0]
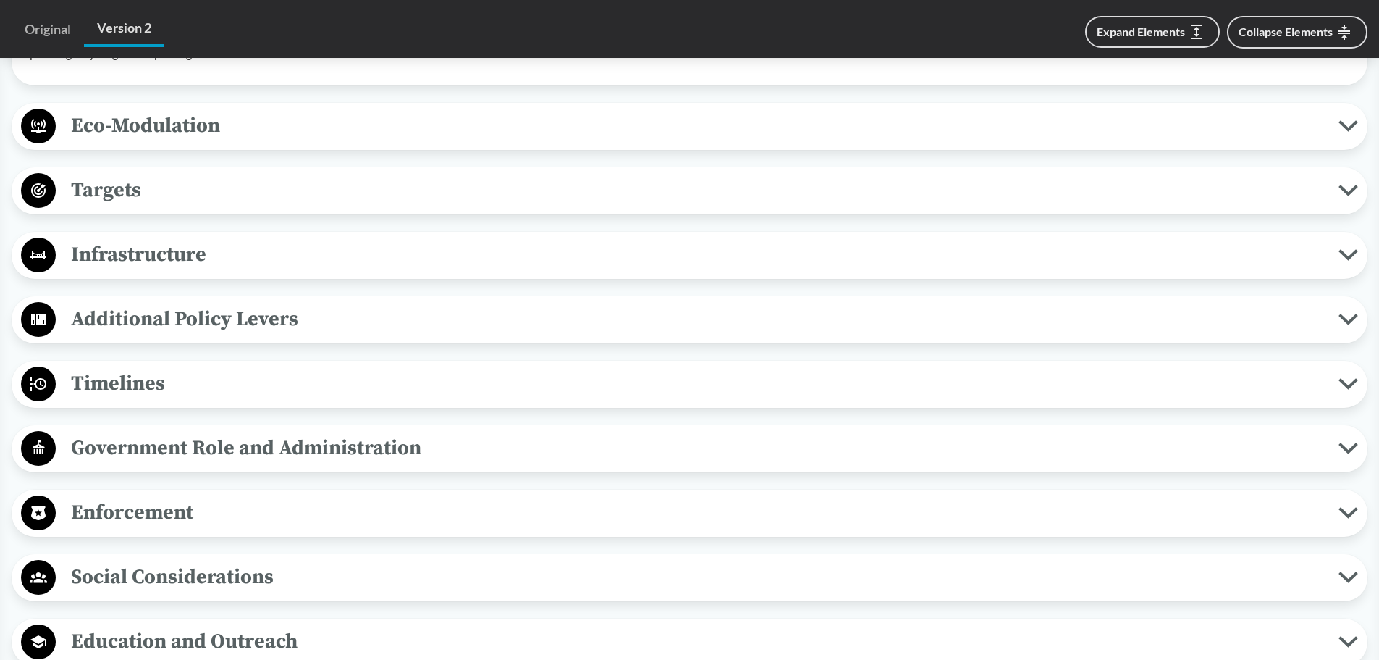
click at [140, 398] on span "Timelines" at bounding box center [697, 383] width 1283 height 33
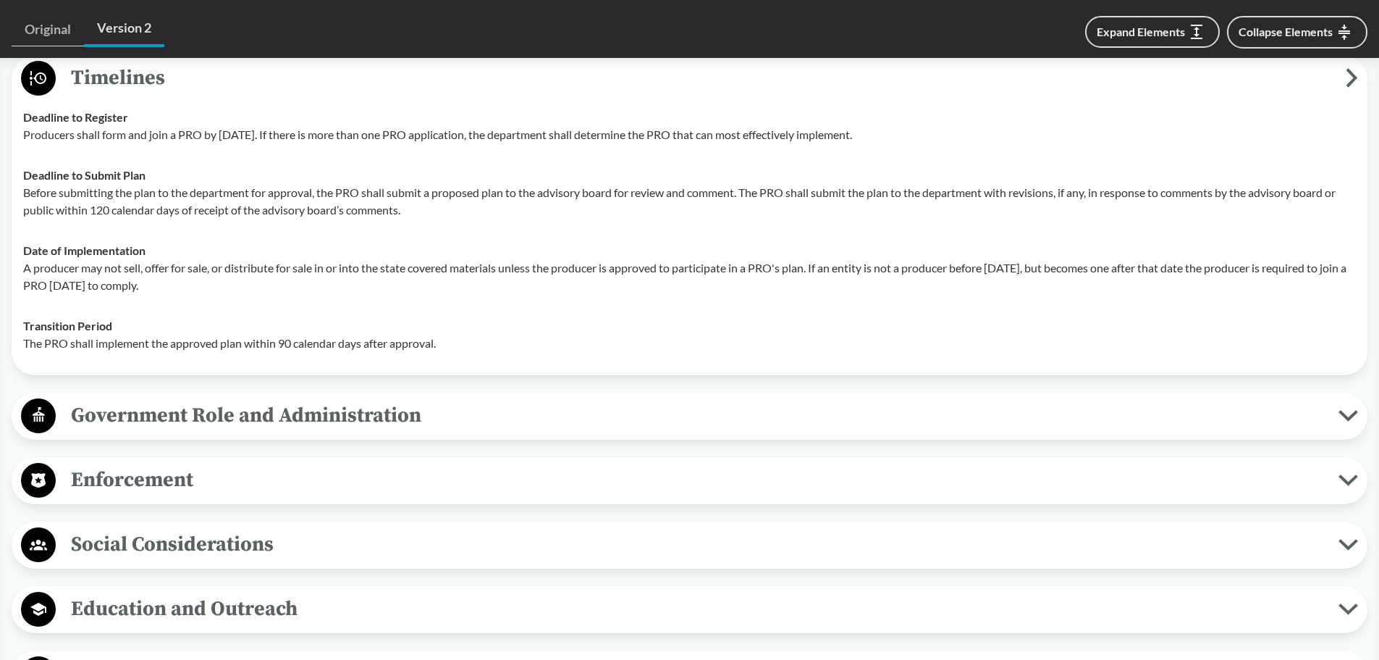
scroll to position [2751, 0]
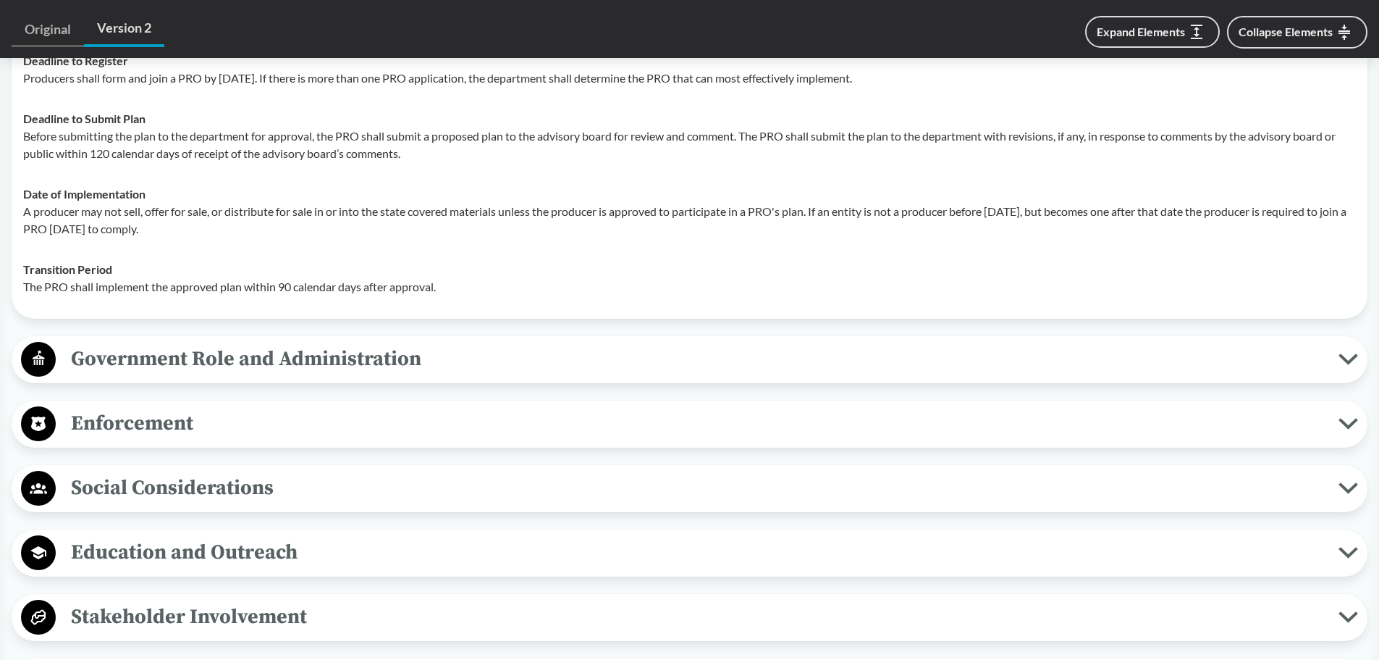
click at [132, 439] on span "Enforcement" at bounding box center [697, 423] width 1283 height 33
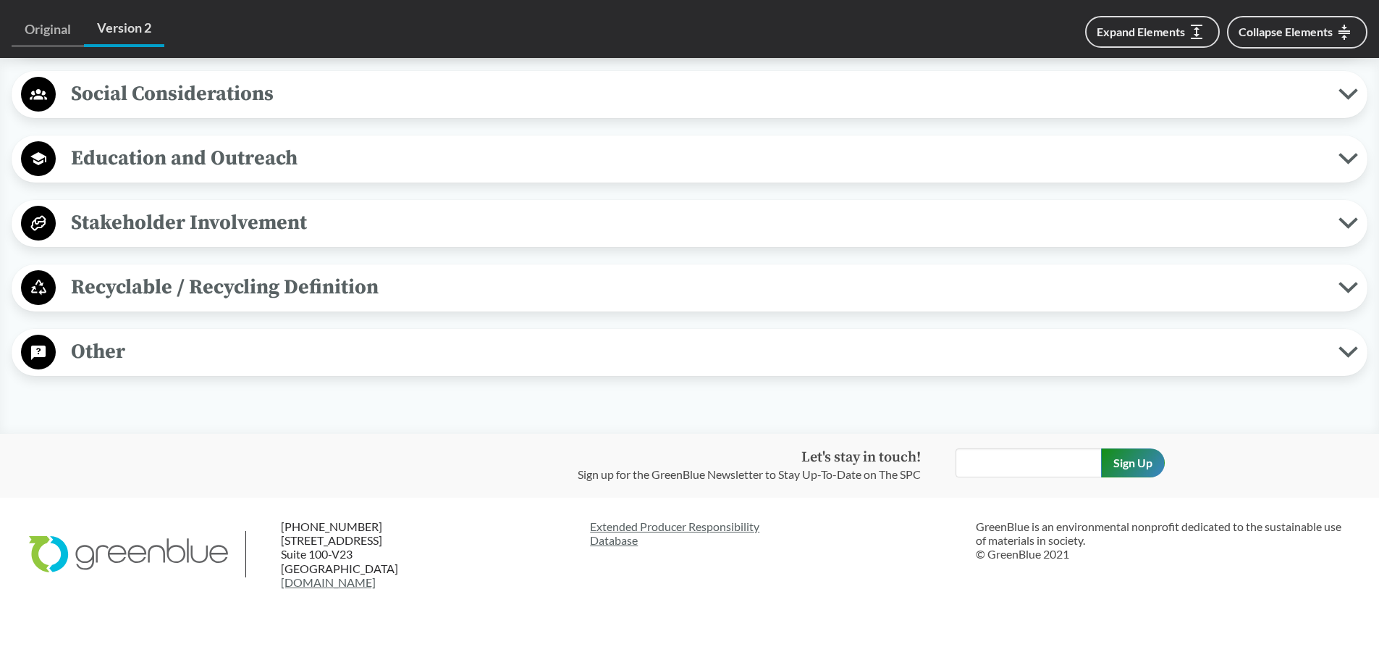
scroll to position [3312, 0]
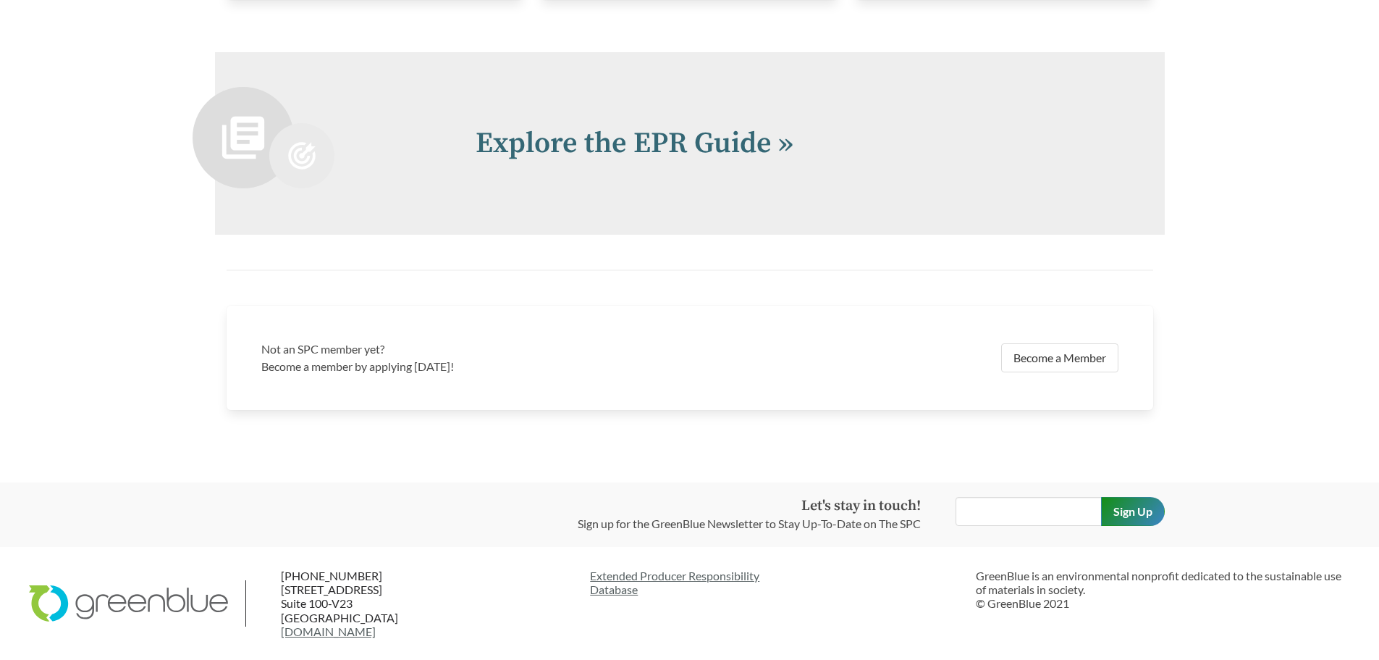
scroll to position [3196, 0]
click at [595, 141] on link "Explore the EPR Guide »" at bounding box center [635, 143] width 318 height 36
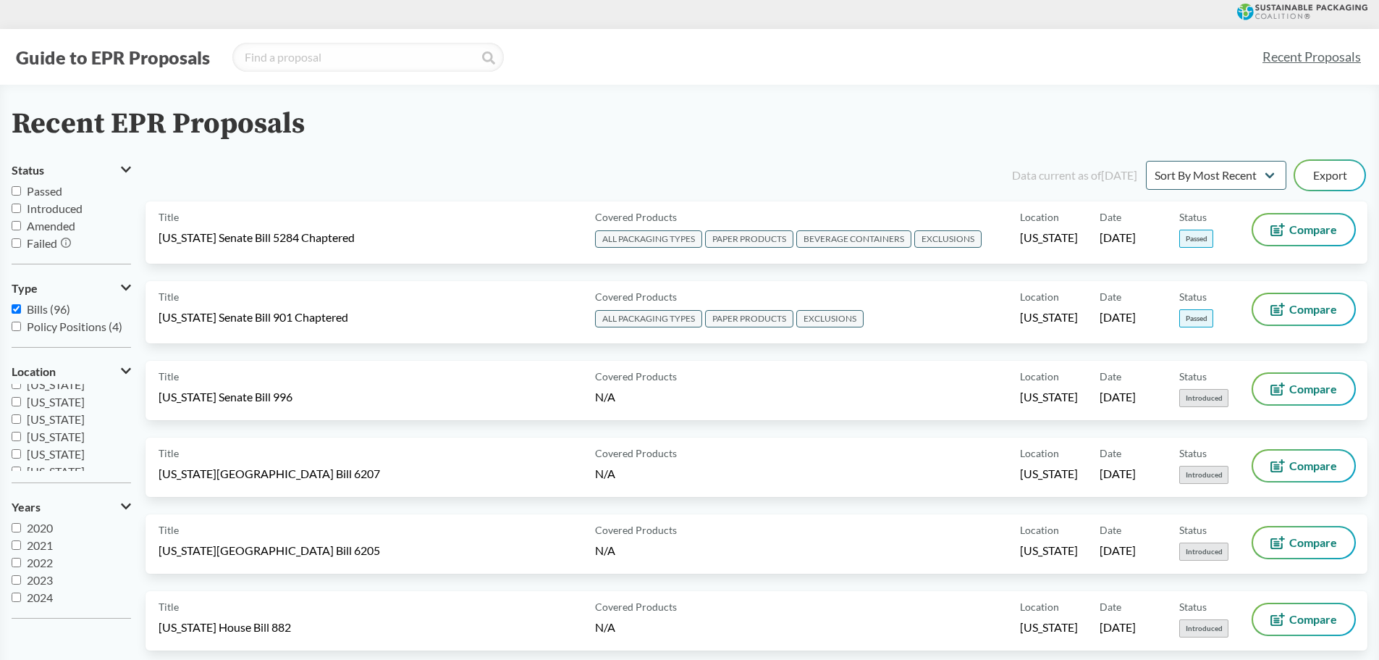
scroll to position [214, 0]
click at [75, 438] on span "[US_STATE]" at bounding box center [56, 439] width 58 height 14
click at [21, 438] on input "[US_STATE]" at bounding box center [16, 438] width 9 height 9
checkbox input "true"
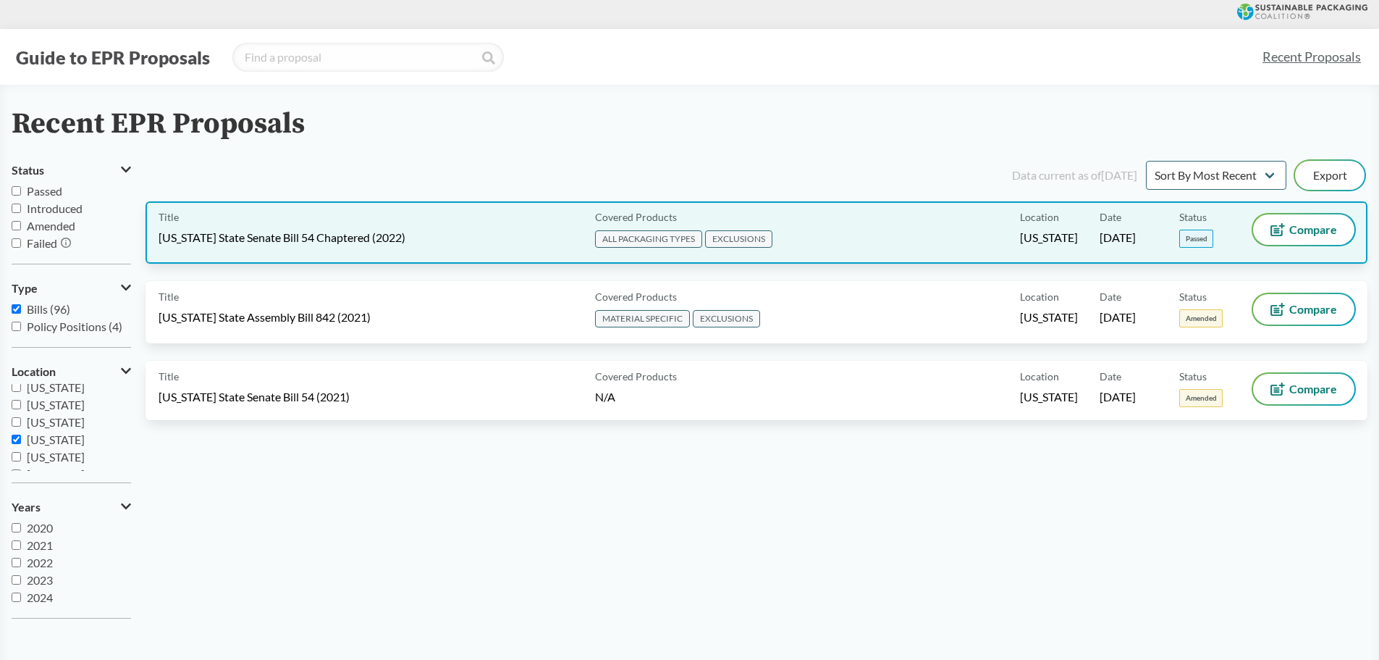
click at [283, 235] on span "[US_STATE] State Senate Bill 54 Chaptered (2022)" at bounding box center [282, 238] width 247 height 16
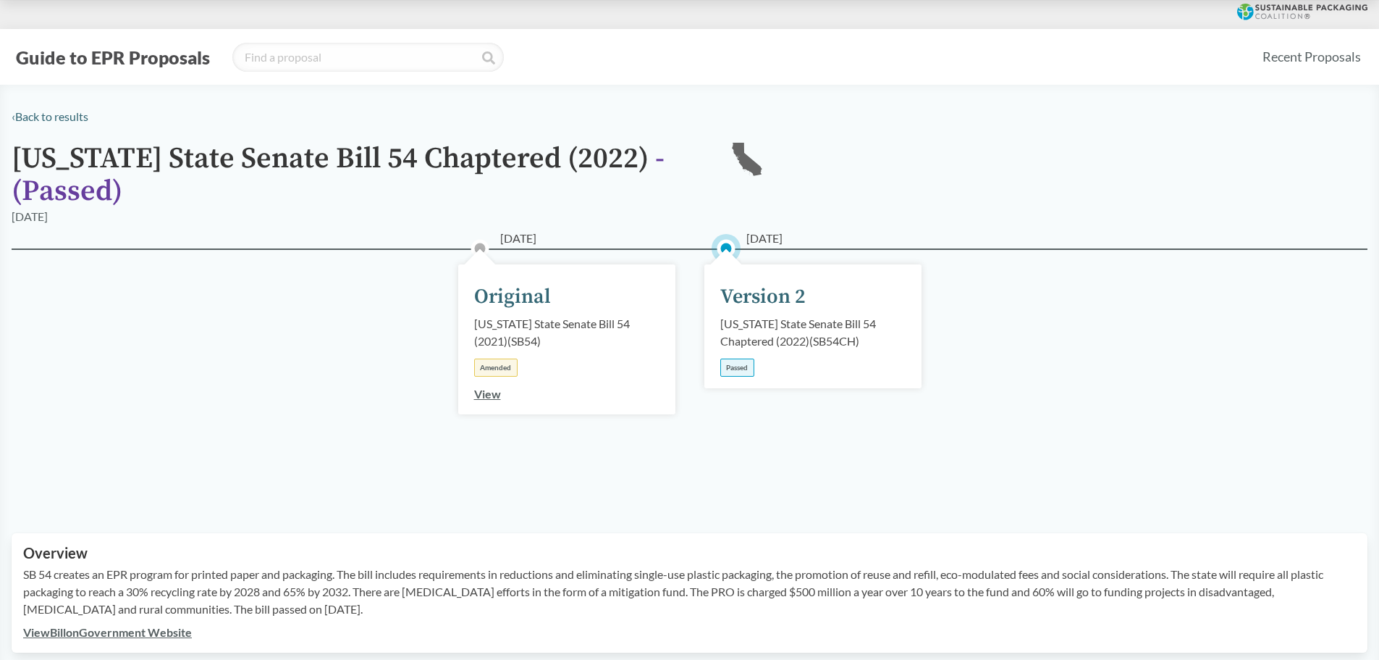
scroll to position [217, 0]
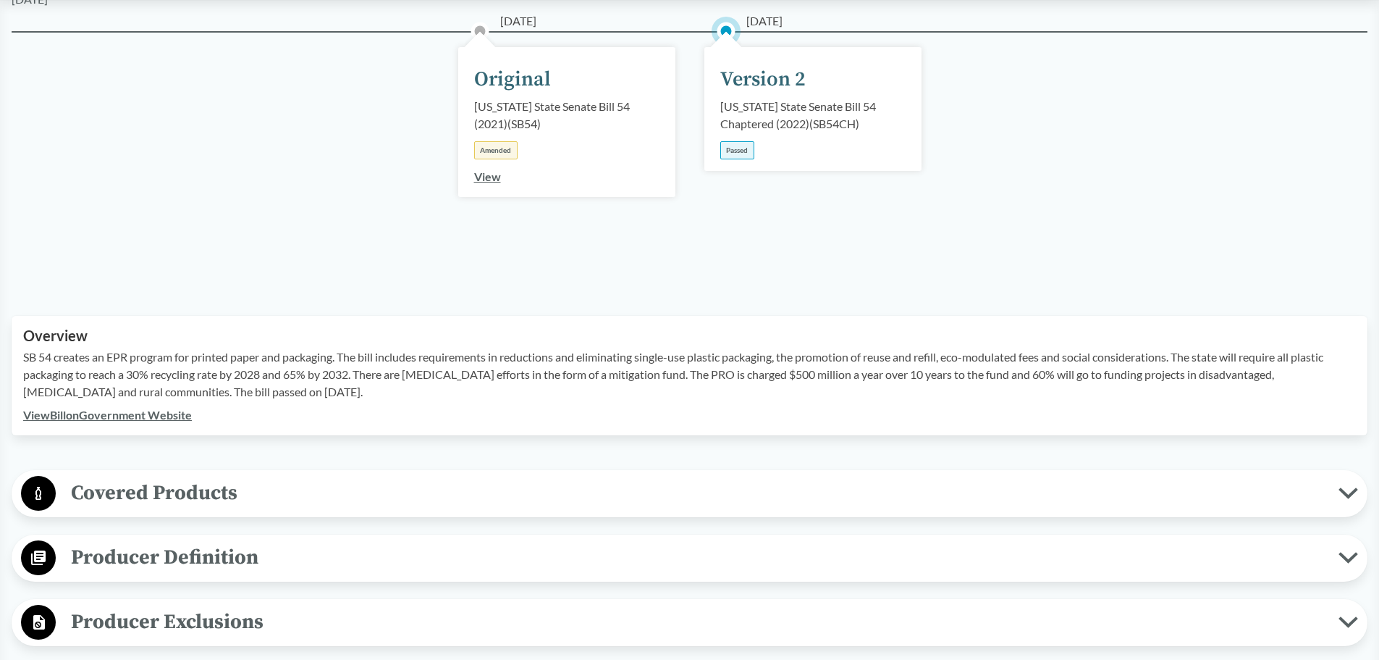
click at [164, 493] on span "Covered Products" at bounding box center [697, 492] width 1283 height 33
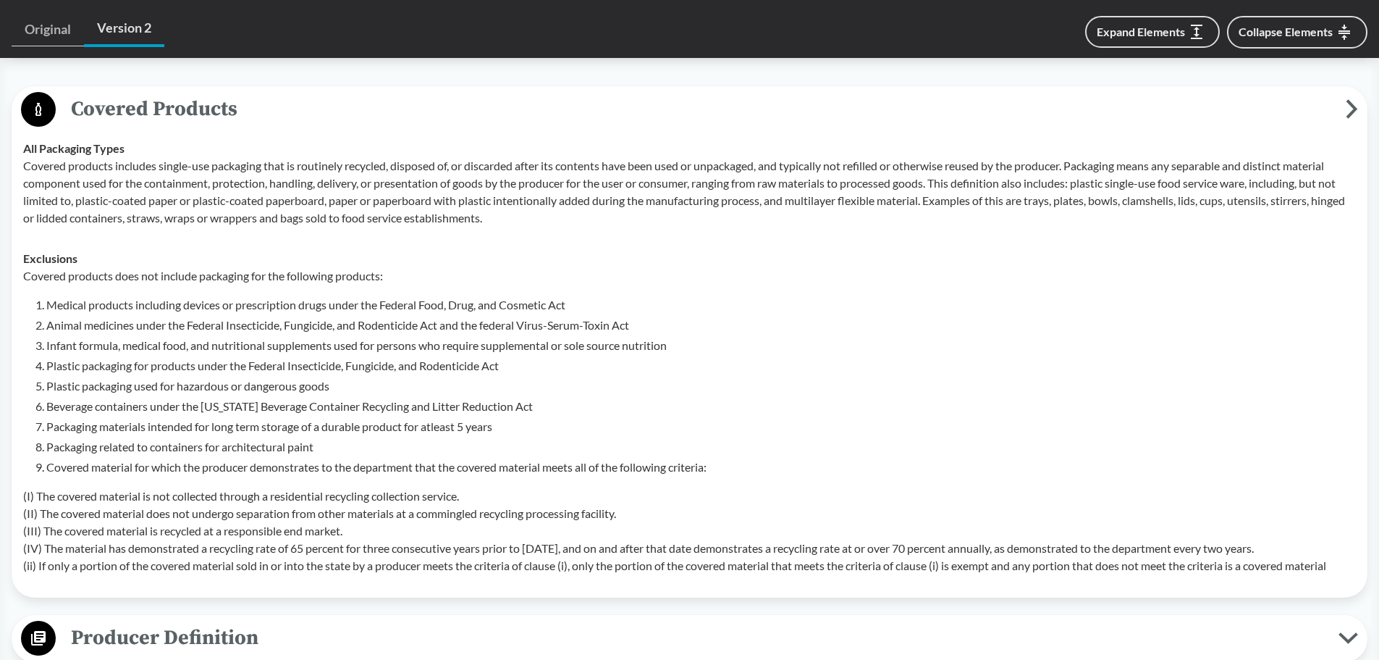
scroll to position [941, 0]
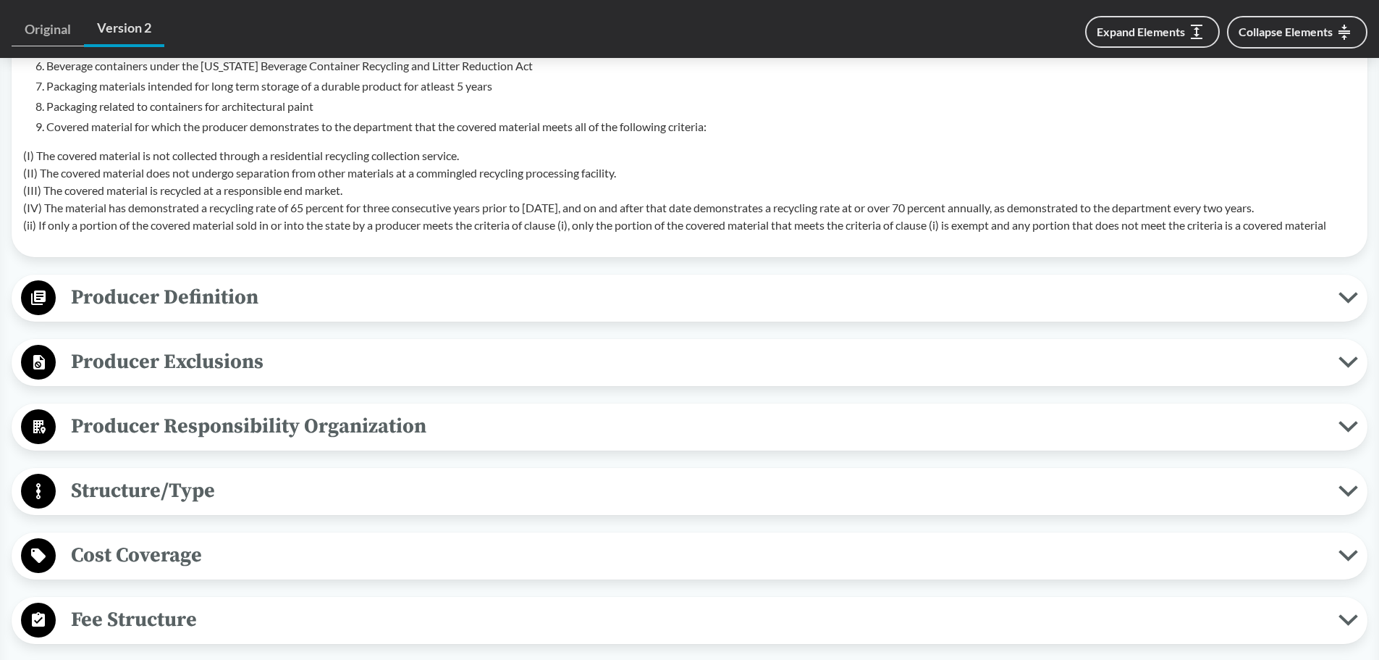
click at [188, 295] on span "Producer Definition" at bounding box center [697, 297] width 1283 height 33
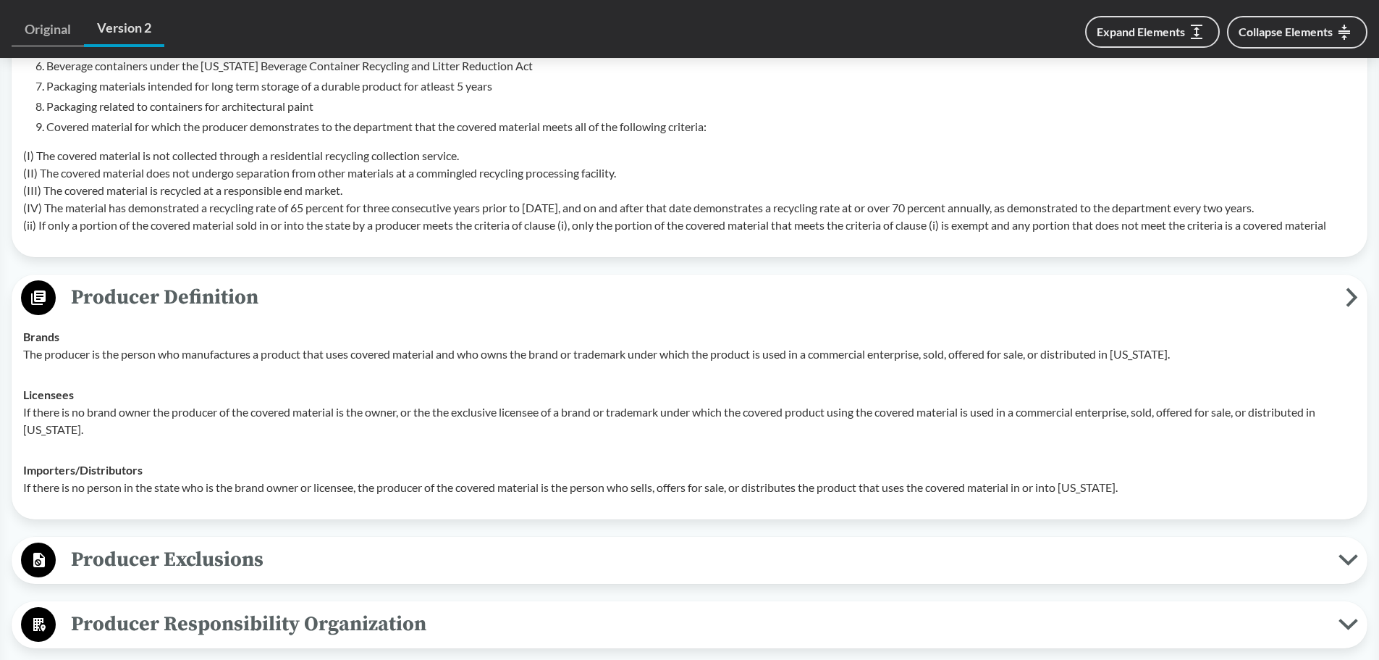
click at [184, 560] on span "Producer Exclusions" at bounding box center [697, 559] width 1283 height 33
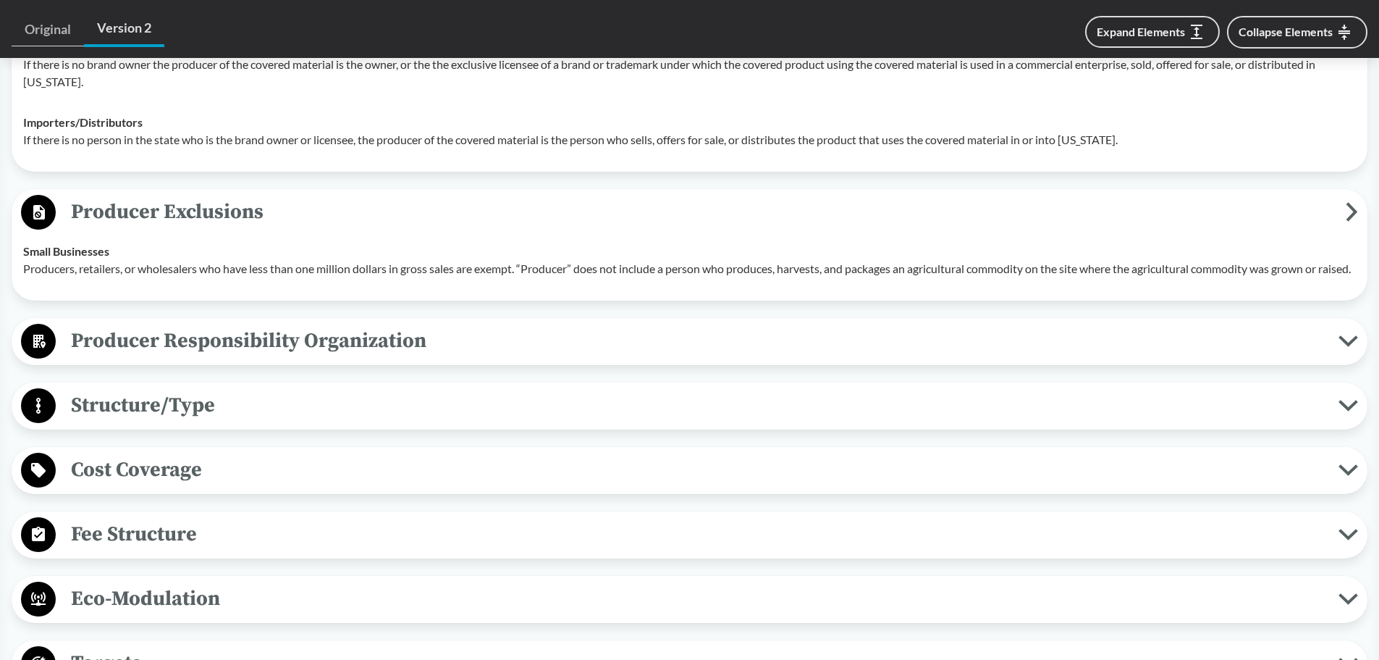
scroll to position [1303, 0]
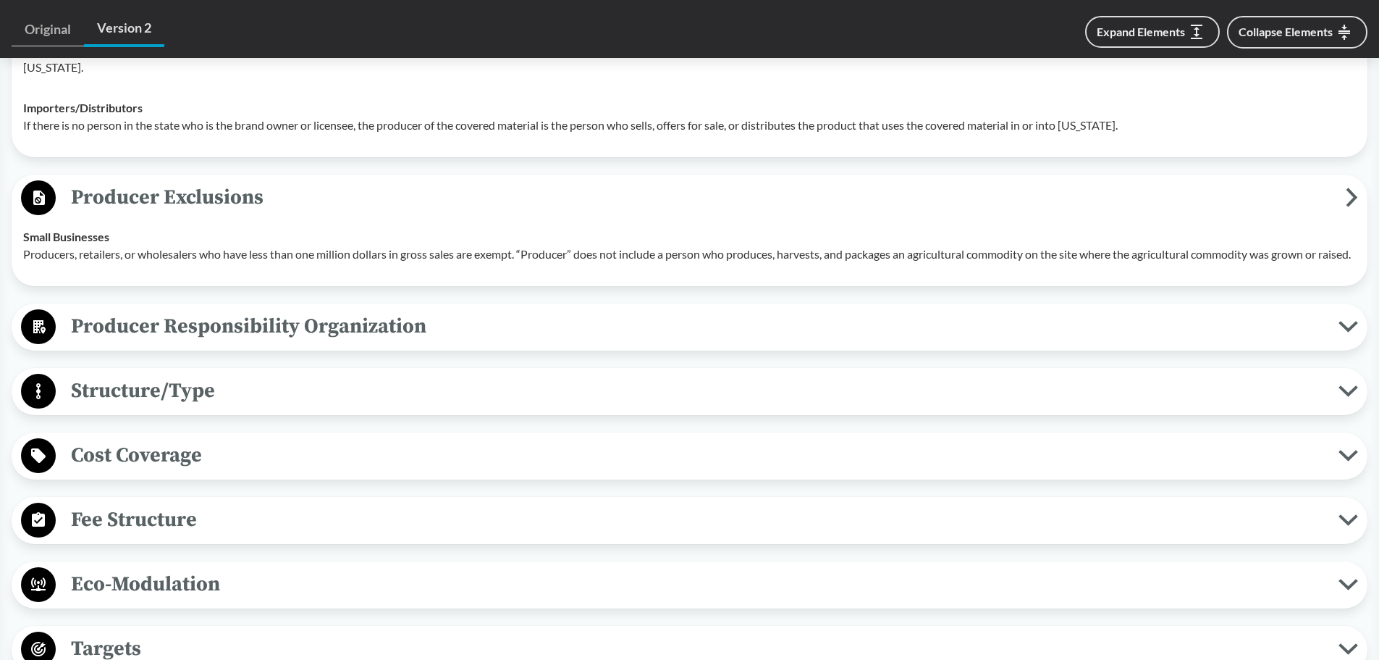
click at [161, 471] on span "Cost Coverage" at bounding box center [697, 455] width 1283 height 33
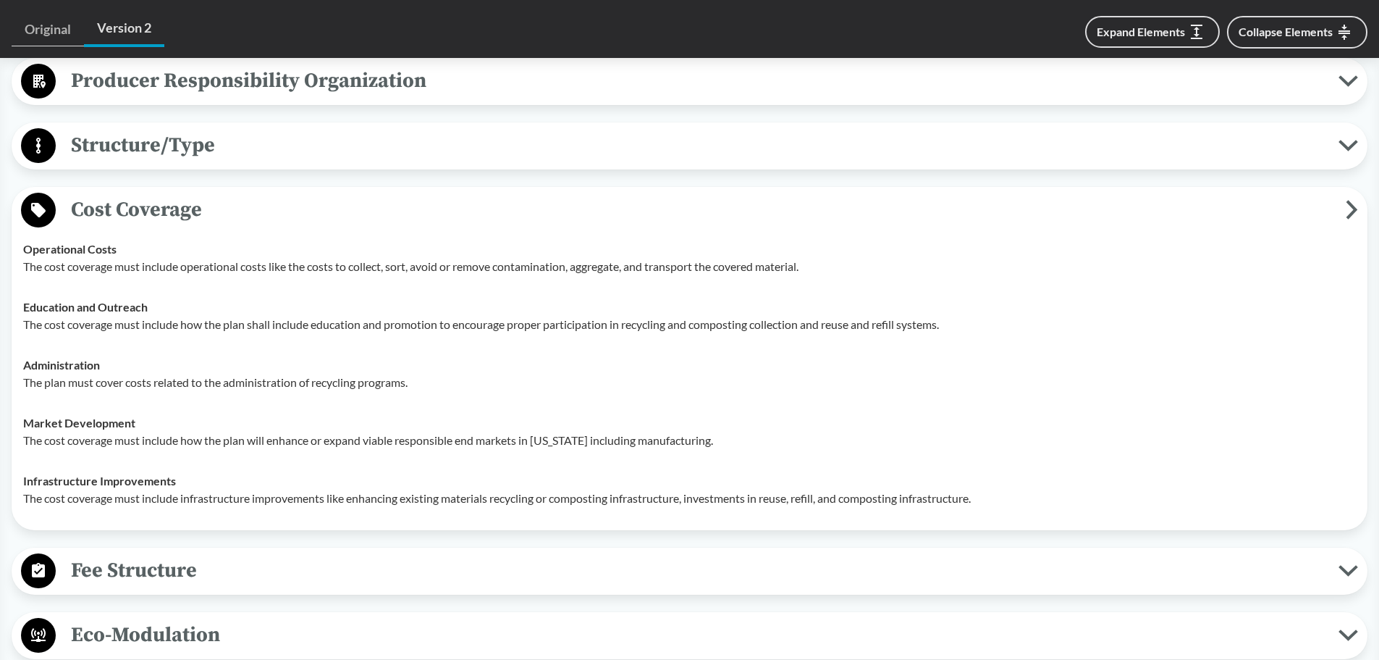
scroll to position [1593, 0]
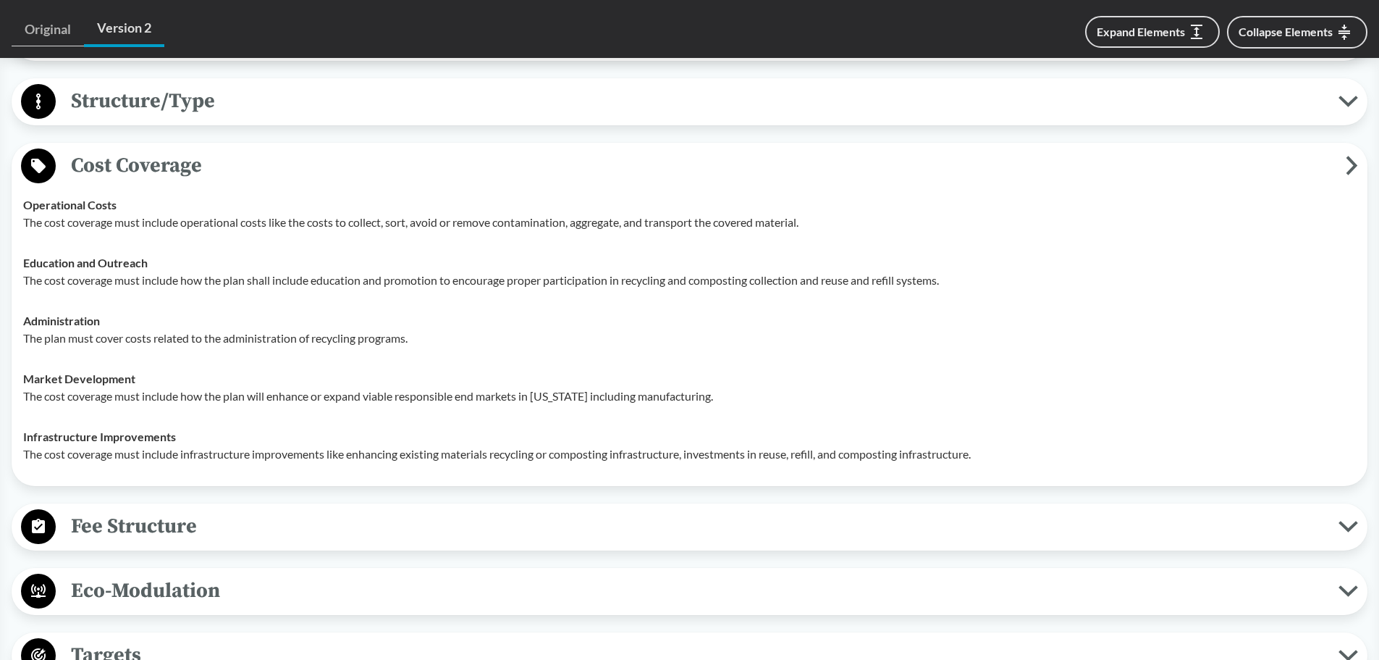
click at [159, 180] on span "Cost Coverage" at bounding box center [701, 165] width 1290 height 33
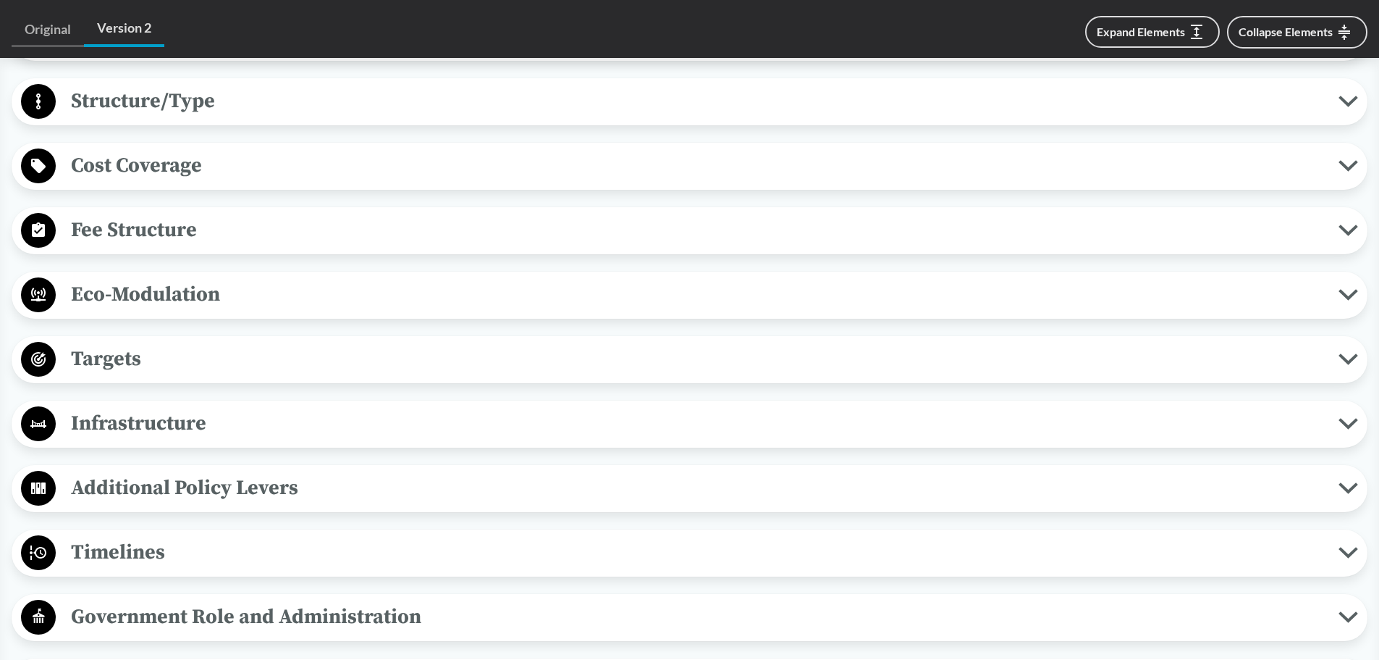
click at [159, 242] on span "Fee Structure" at bounding box center [697, 230] width 1283 height 33
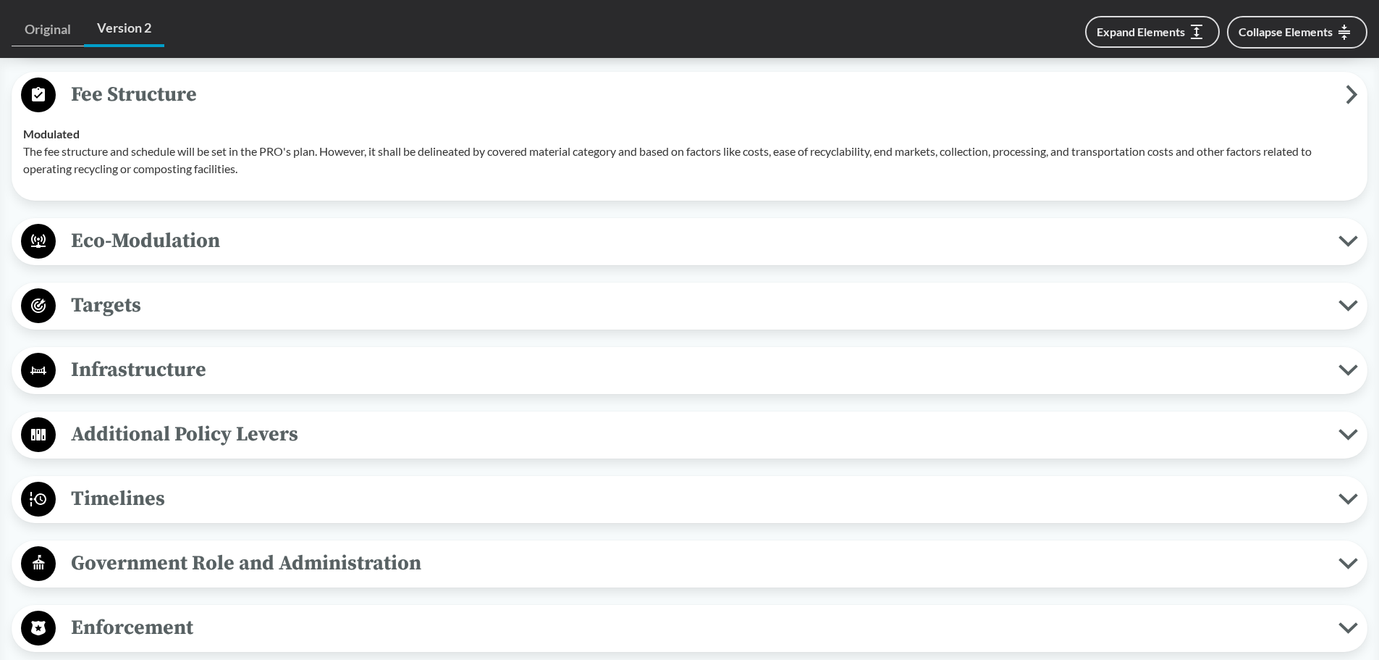
scroll to position [1738, 0]
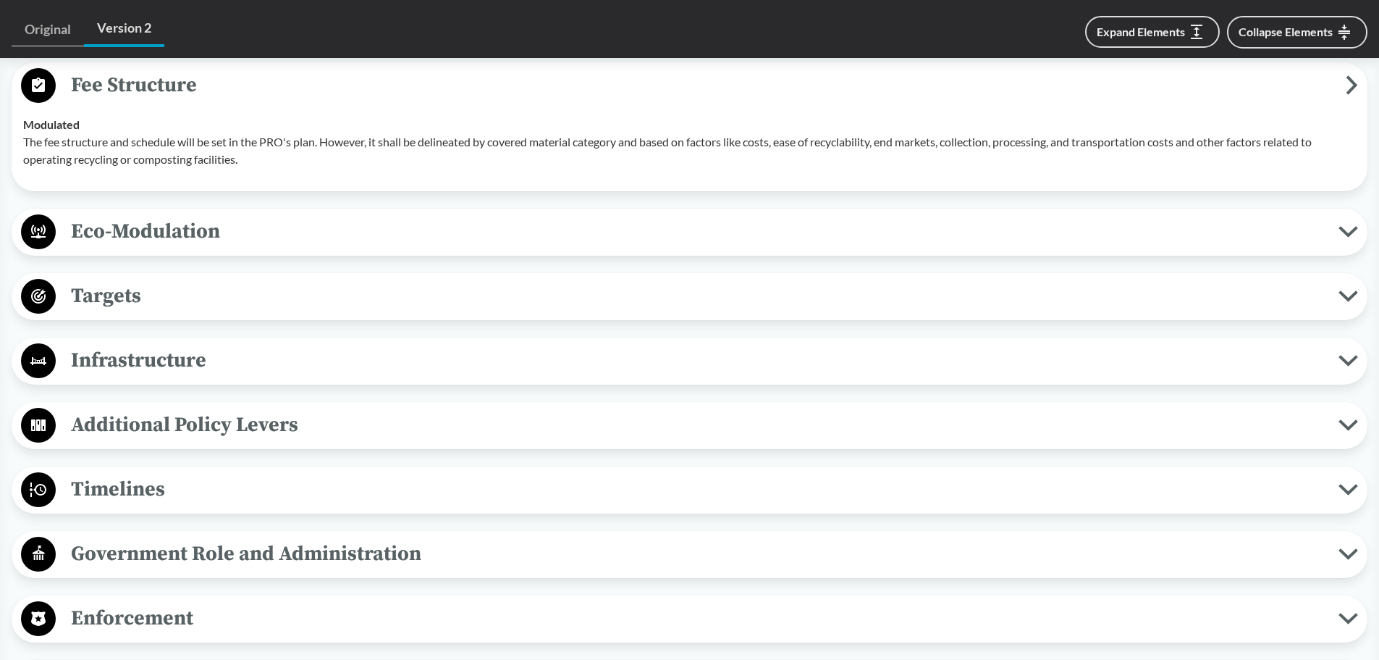
click at [97, 499] on span "Timelines" at bounding box center [697, 489] width 1283 height 33
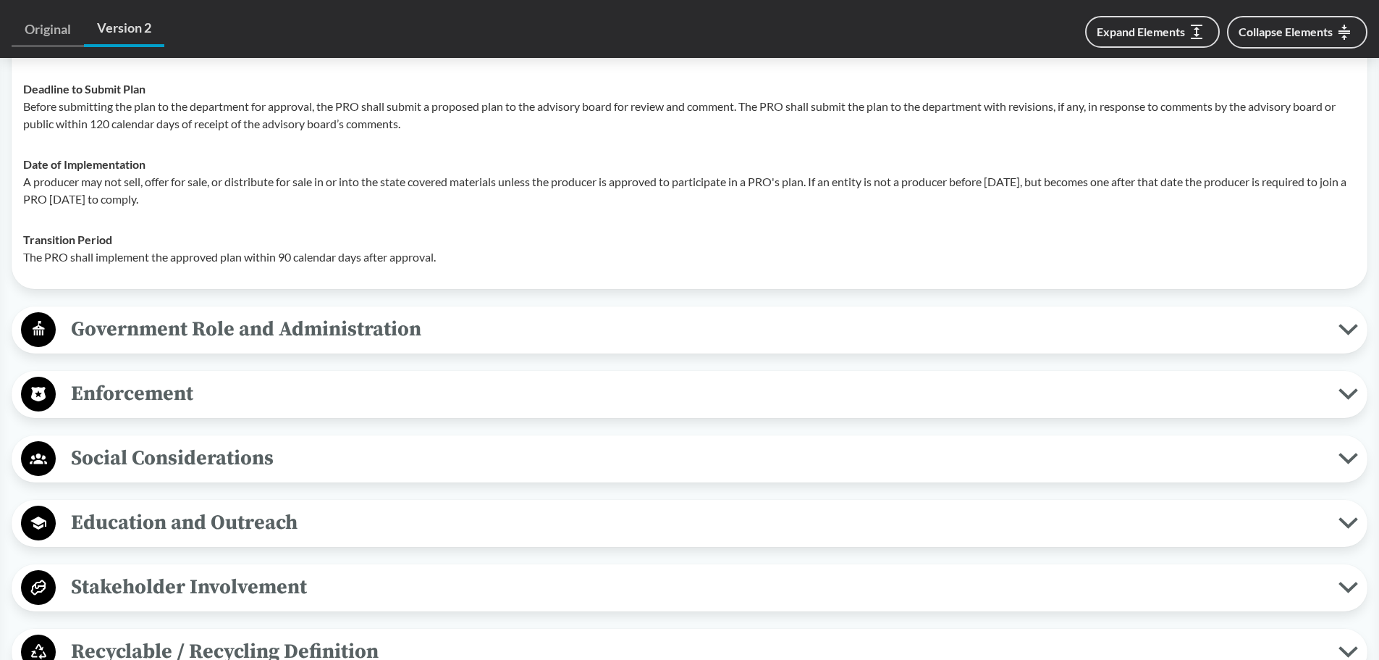
scroll to position [2245, 0]
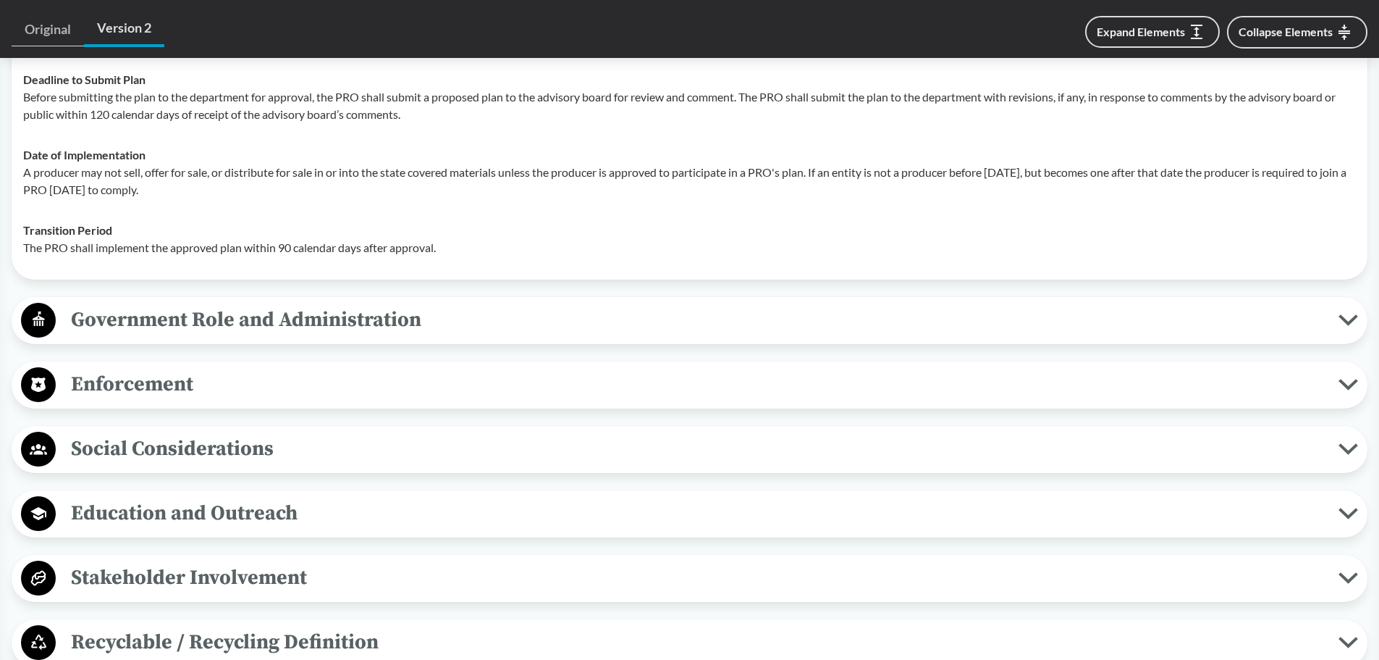
click at [111, 400] on span "Enforcement" at bounding box center [697, 384] width 1283 height 33
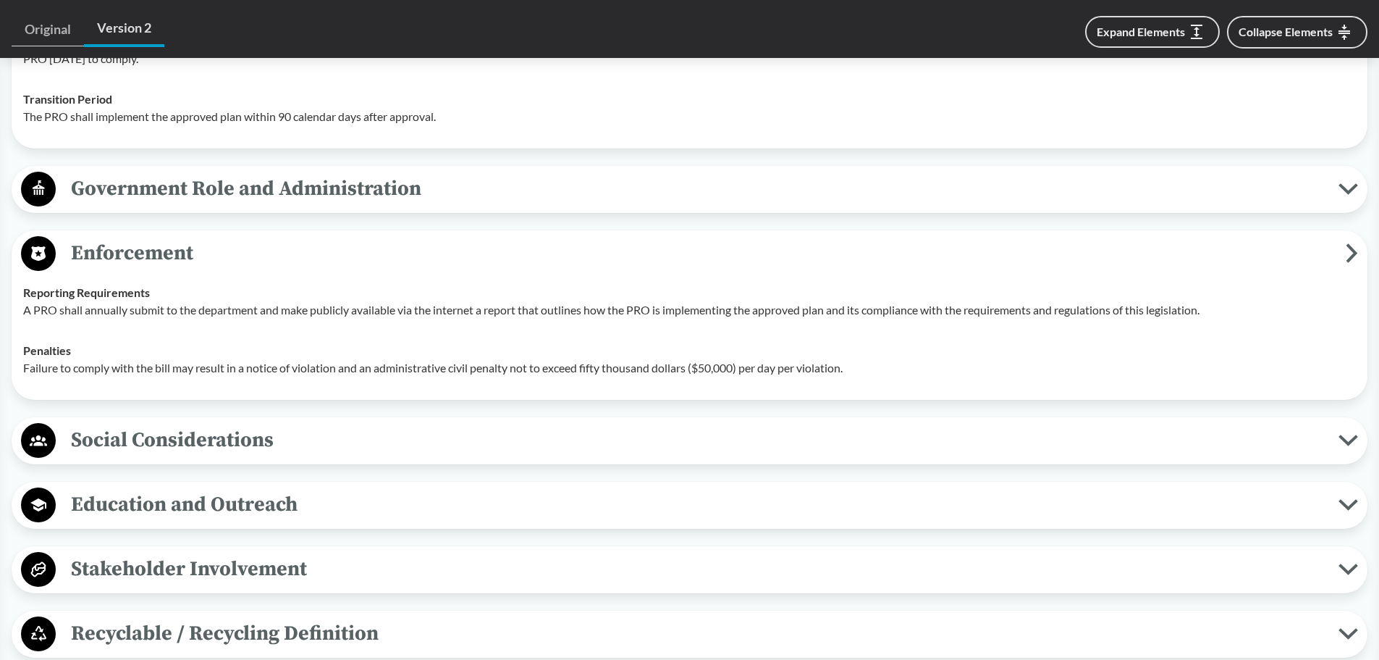
scroll to position [2534, 0]
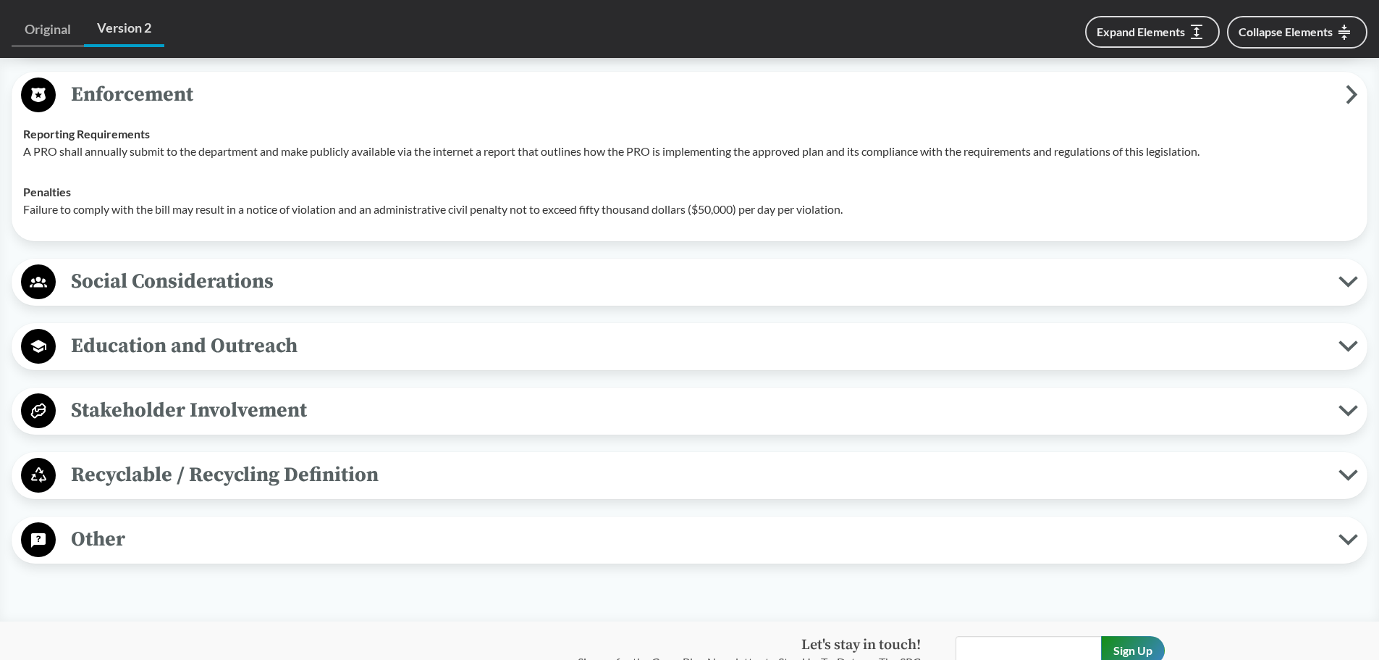
click at [154, 491] on span "Recyclable / Recycling Definition" at bounding box center [697, 474] width 1283 height 33
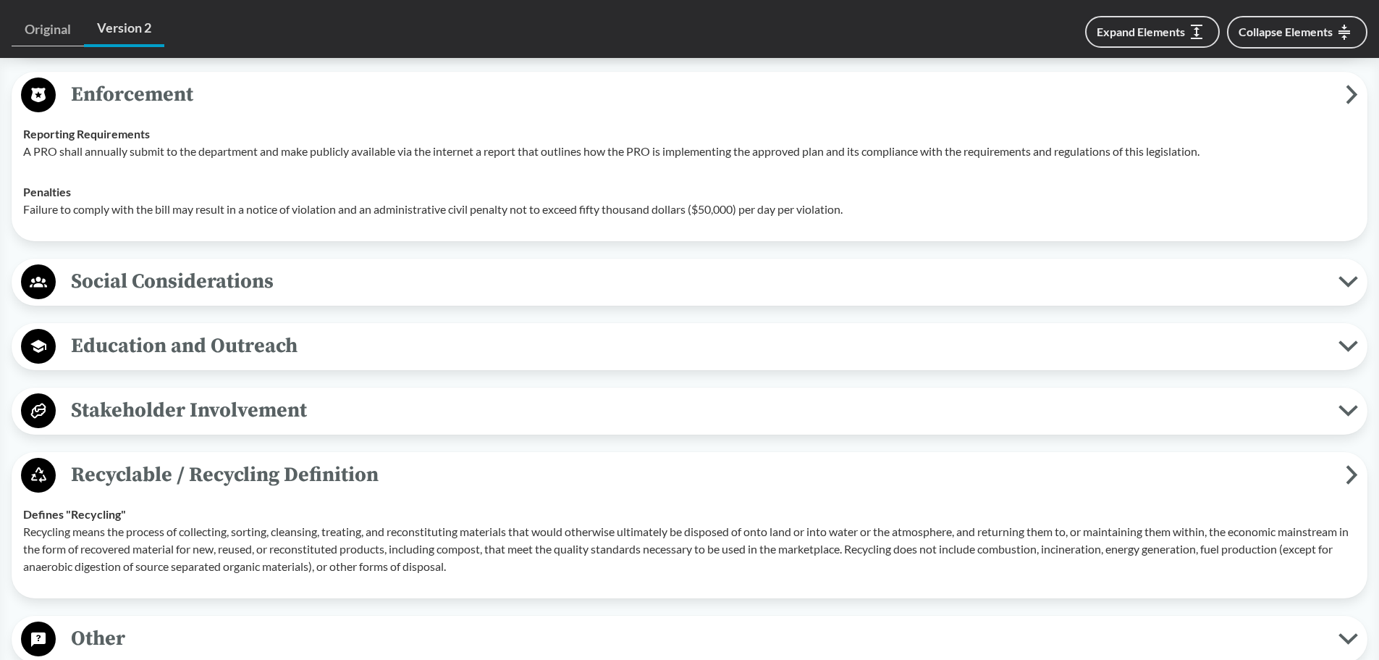
scroll to position [2751, 0]
